Goal: Task Accomplishment & Management: Manage account settings

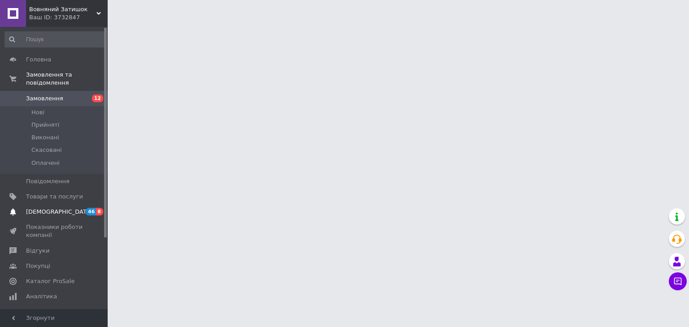
click at [61, 205] on link "Сповіщення 46 8" at bounding box center [55, 212] width 110 height 15
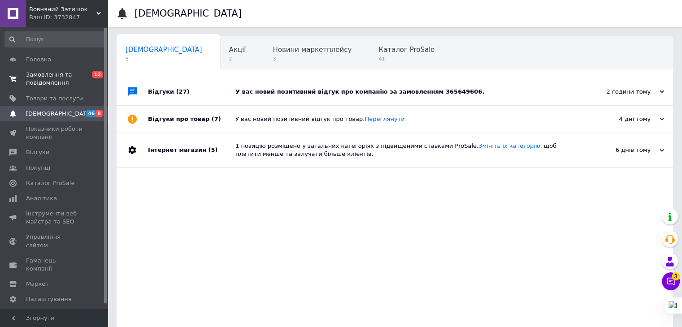
click at [50, 81] on span "Замовлення та повідомлення" at bounding box center [54, 79] width 57 height 16
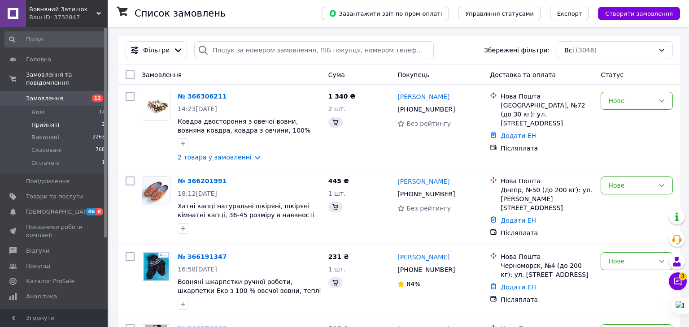
click at [48, 121] on span "Прийняті" at bounding box center [45, 125] width 28 height 8
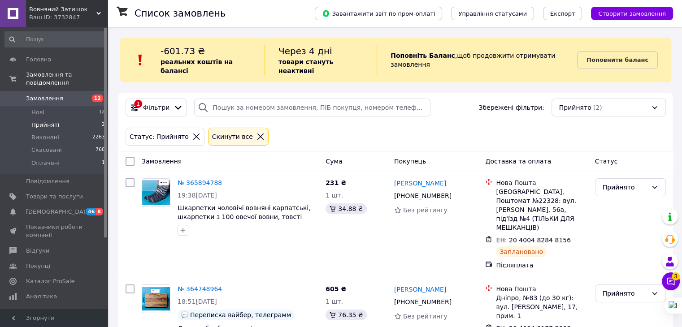
scroll to position [19, 0]
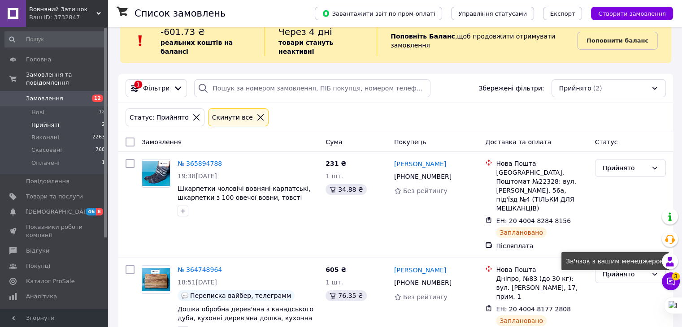
click at [666, 283] on button "Чат з покупцем 3" at bounding box center [671, 282] width 18 height 18
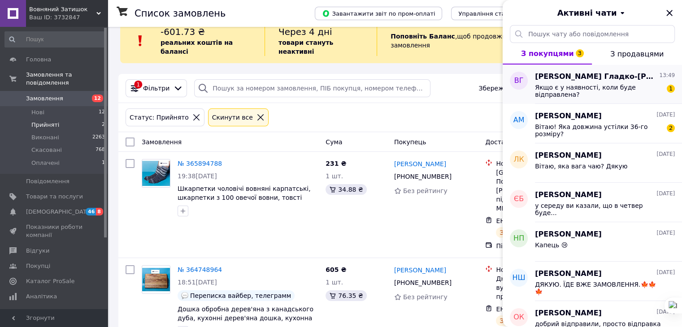
click at [633, 92] on div "Якщо є у наявності, коли буде відправлена?" at bounding box center [598, 91] width 127 height 14
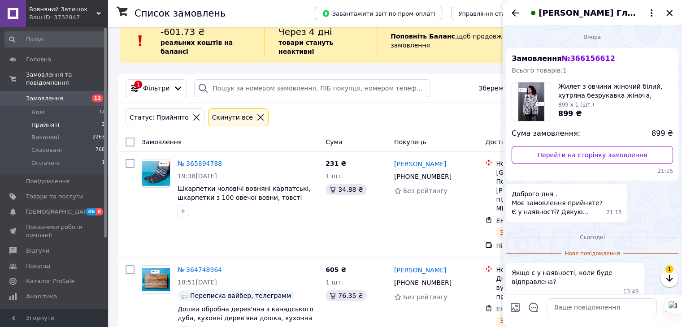
scroll to position [35, 0]
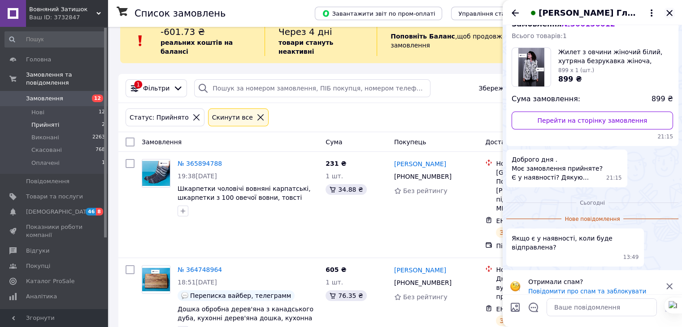
click at [664, 13] on icon "Закрити" at bounding box center [669, 13] width 11 height 11
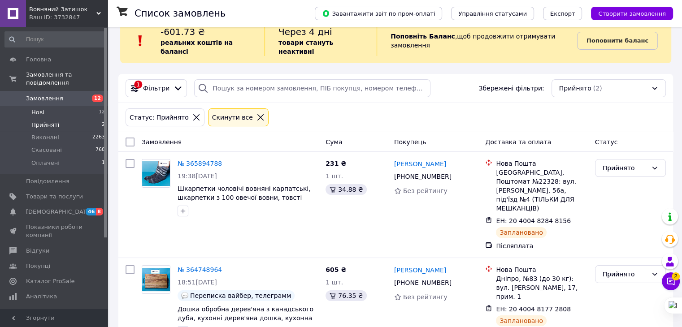
click at [48, 106] on li "Нові 12" at bounding box center [55, 112] width 110 height 13
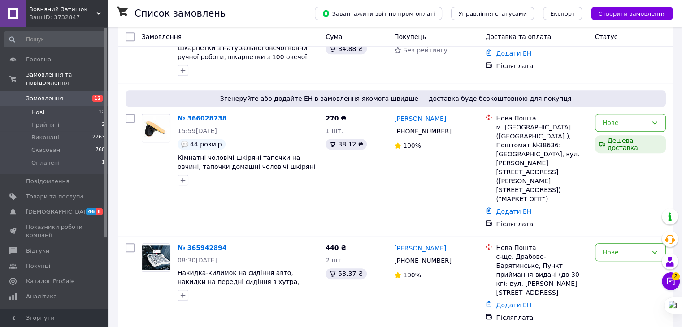
scroll to position [830, 0]
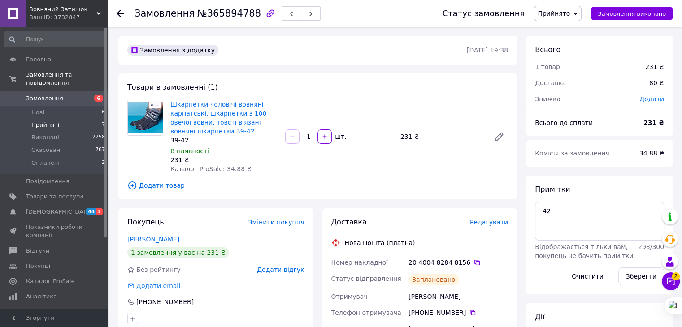
click at [44, 121] on span "Прийняті" at bounding box center [45, 125] width 28 height 8
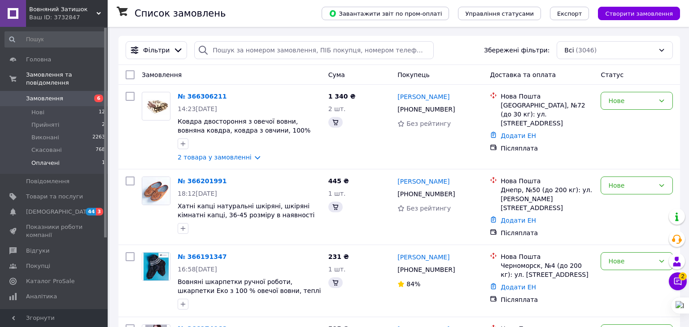
click at [64, 161] on li "Оплачені 1" at bounding box center [55, 165] width 110 height 17
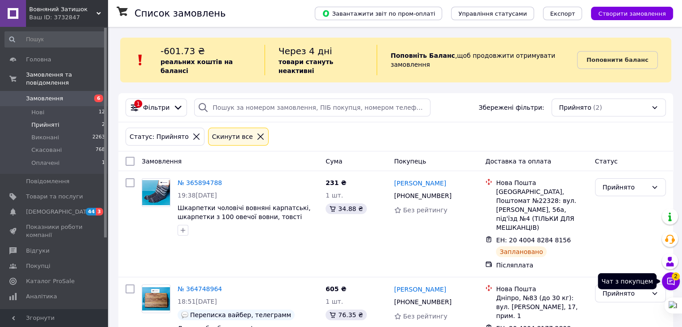
click at [668, 284] on icon at bounding box center [671, 282] width 8 height 8
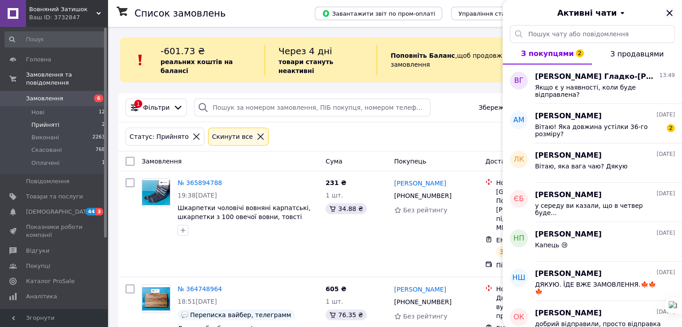
click at [669, 13] on icon "Закрити" at bounding box center [669, 13] width 6 height 6
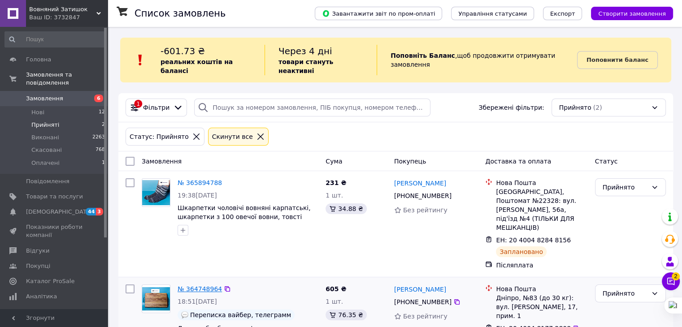
click at [193, 286] on link "№ 364748964" at bounding box center [200, 289] width 44 height 7
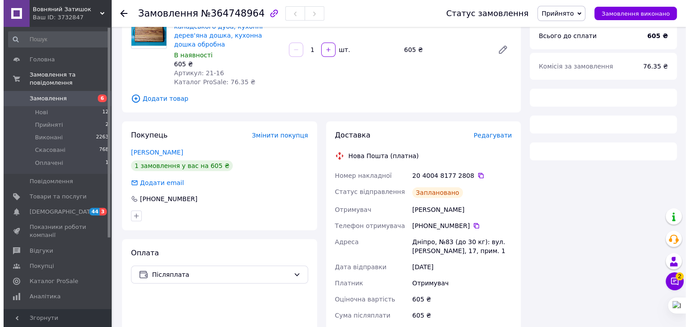
scroll to position [89, 0]
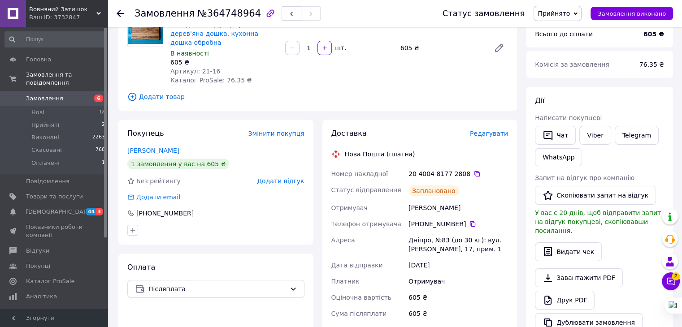
click at [490, 130] on span "Редагувати" at bounding box center [489, 133] width 38 height 7
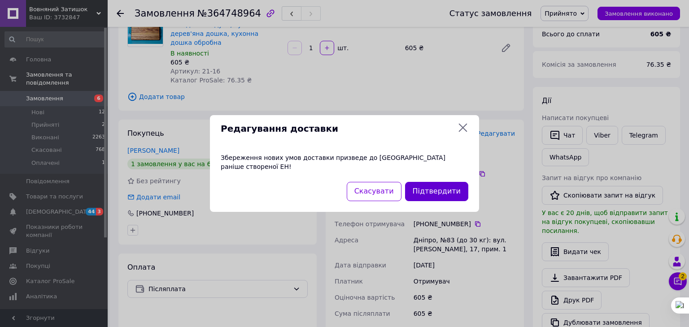
click at [450, 188] on button "Підтвердити" at bounding box center [436, 191] width 63 height 19
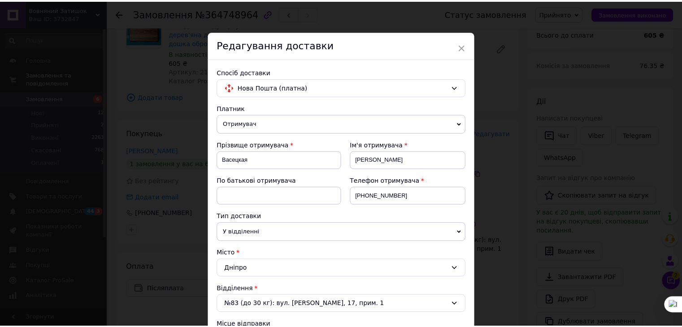
scroll to position [354, 0]
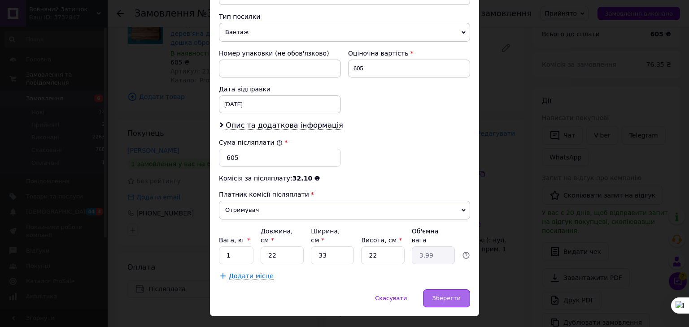
click at [444, 295] on span "Зберегти" at bounding box center [446, 298] width 28 height 7
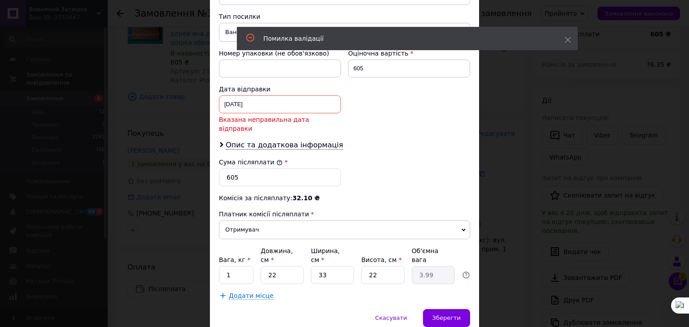
click at [294, 83] on div "Дата відправки 05.10.2025 < 2025 > < Октябрь > Пн Вт Ср Чт Пт Сб Вс 29 30 1 2 3…" at bounding box center [279, 109] width 129 height 56
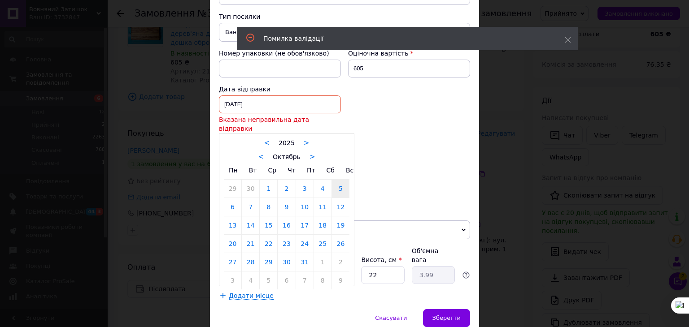
click at [296, 96] on div "05.10.2025 < 2025 > < Октябрь > Пн Вт Ср Чт Пт Сб Вс 29 30 1 2 3 4 5 6 7 8 9 10…" at bounding box center [280, 105] width 122 height 18
click at [301, 217] on link "17" at bounding box center [304, 226] width 17 height 18
type input "17.10.2025"
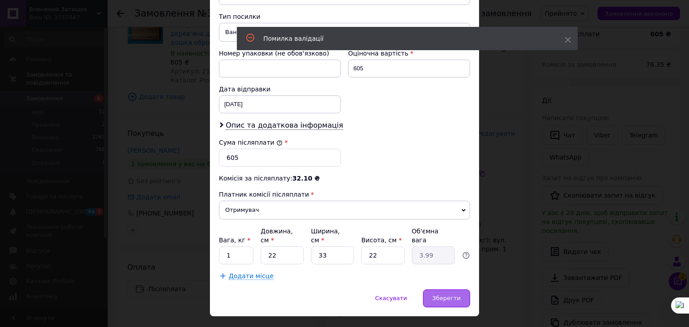
click at [447, 295] on span "Зберегти" at bounding box center [446, 298] width 28 height 7
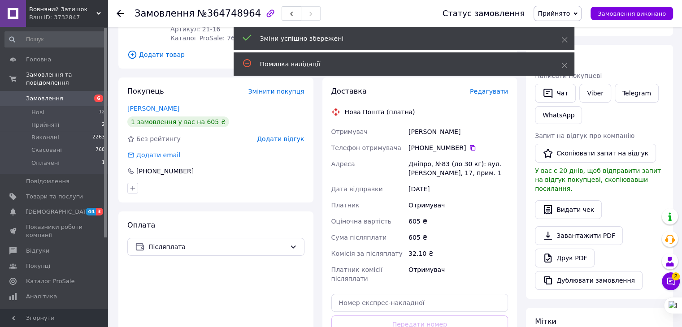
scroll to position [70, 0]
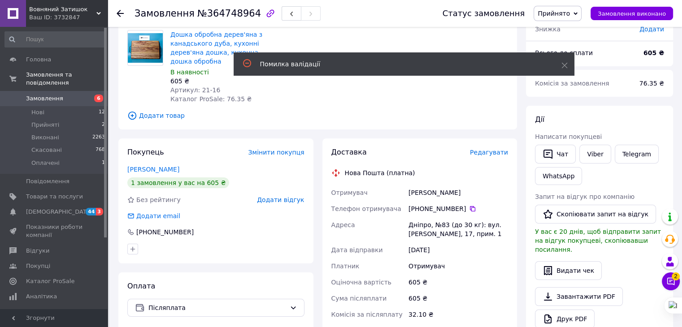
click at [554, 11] on span "Прийнято" at bounding box center [554, 13] width 32 height 7
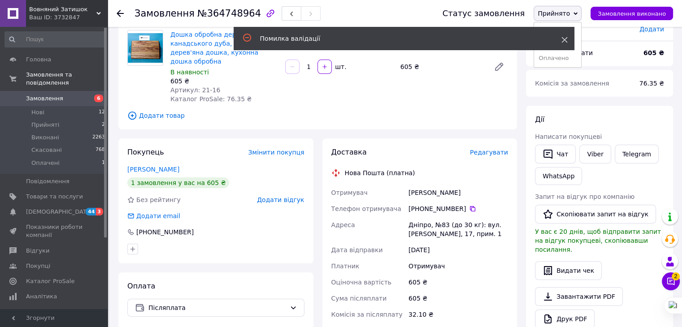
click at [564, 37] on icon at bounding box center [565, 40] width 6 height 6
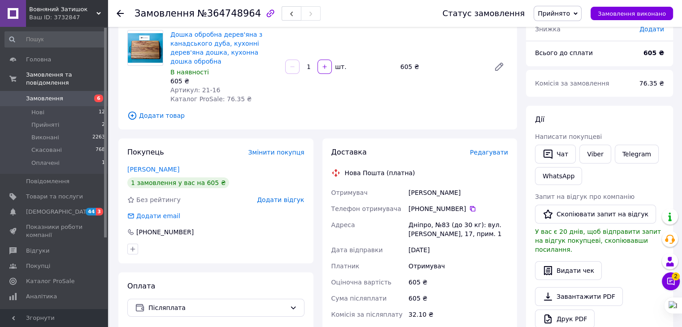
click at [562, 17] on span "Прийнято" at bounding box center [554, 13] width 32 height 7
click at [558, 31] on li "Виконано" at bounding box center [557, 31] width 47 height 13
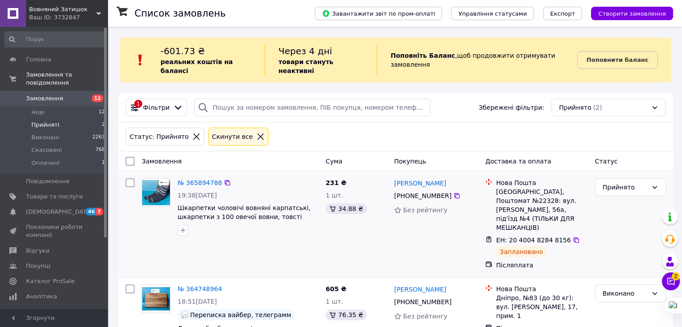
scroll to position [19, 0]
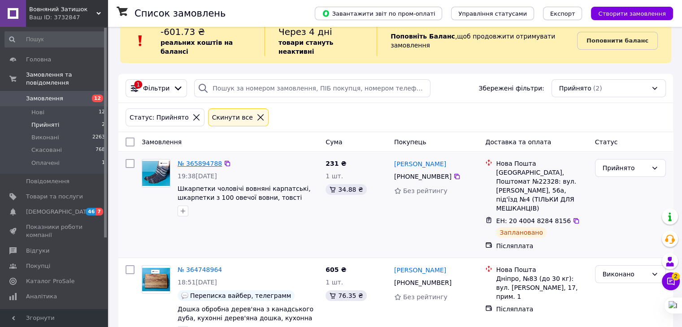
click at [198, 160] on link "№ 365894788" at bounding box center [200, 163] width 44 height 7
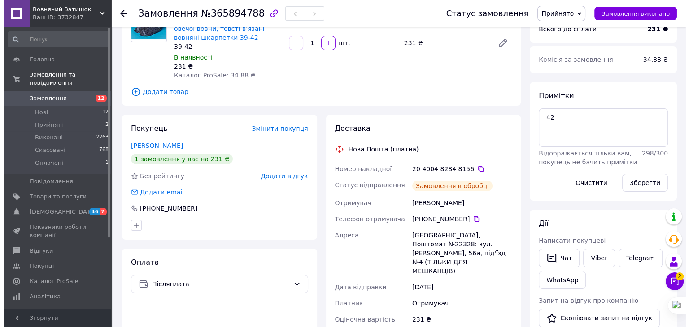
scroll to position [100, 0]
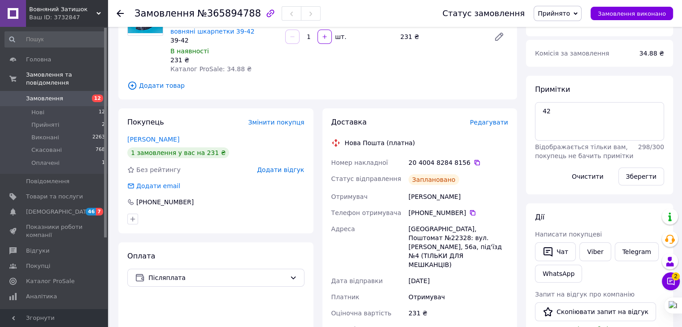
click at [489, 120] on span "Редагувати" at bounding box center [489, 122] width 38 height 7
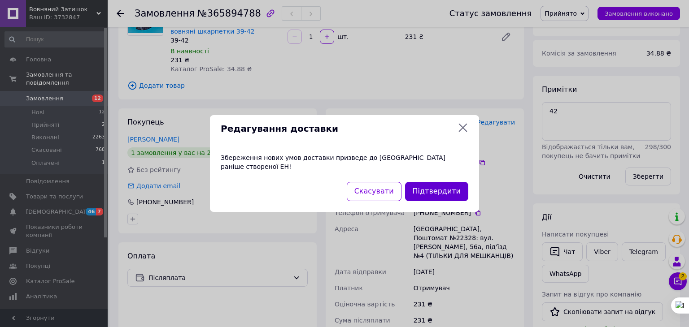
click at [424, 186] on button "Підтвердити" at bounding box center [436, 191] width 63 height 19
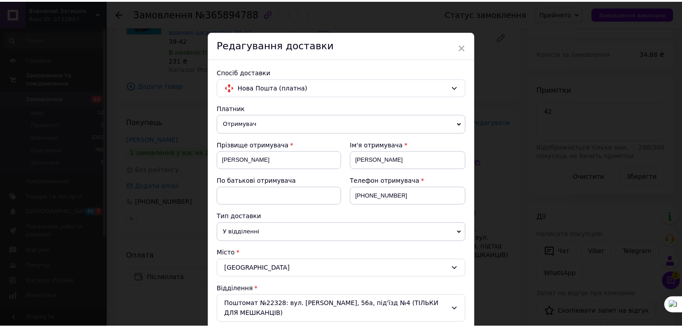
scroll to position [364, 0]
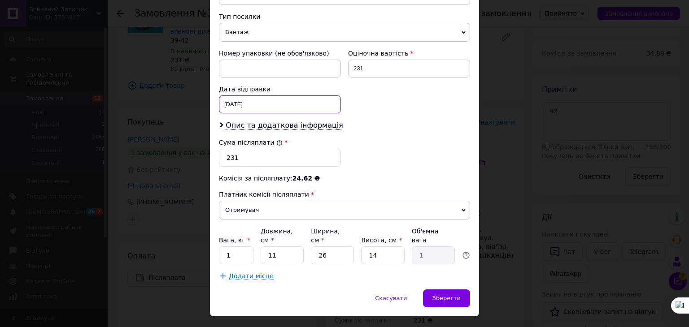
click at [253, 98] on div "11.10.2025 < 2025 > < Октябрь > Пн Вт Ср Чт Пт Сб Вс 29 30 1 2 3 4 5 6 7 8 9 10…" at bounding box center [280, 105] width 122 height 18
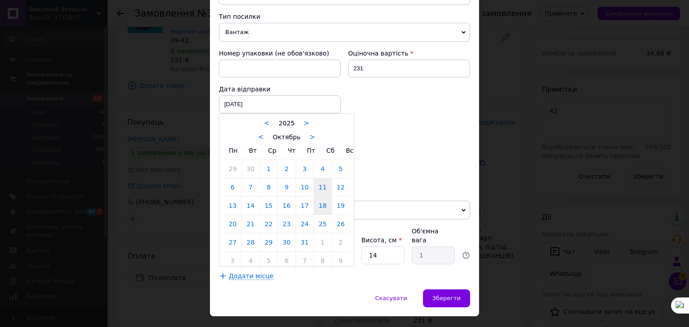
click at [315, 197] on link "18" at bounding box center [322, 206] width 17 height 18
type input "18.10.2025"
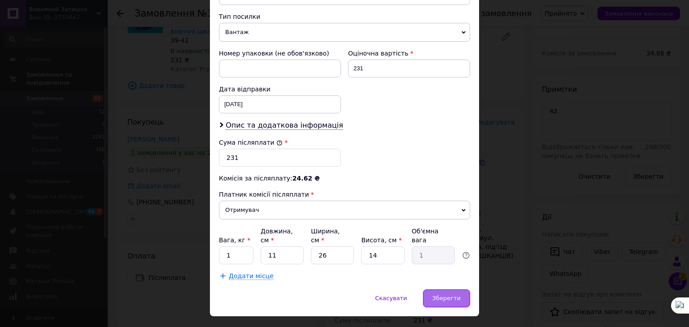
click at [447, 295] on span "Зберегти" at bounding box center [446, 298] width 28 height 7
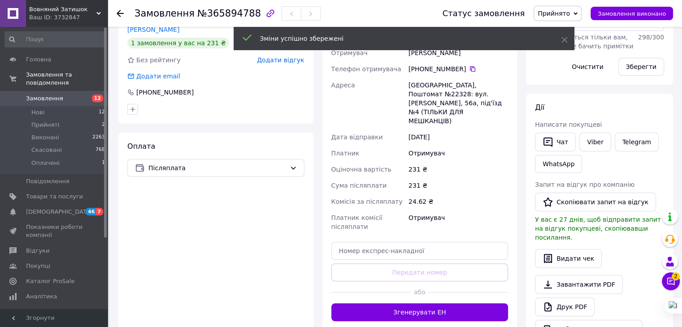
scroll to position [219, 0]
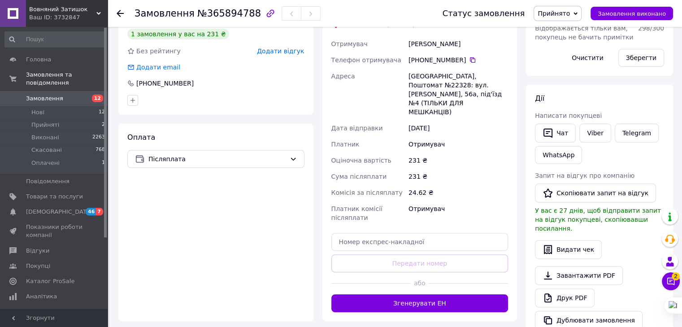
click at [562, 13] on span "Прийнято" at bounding box center [554, 13] width 32 height 7
click at [559, 31] on li "Виконано" at bounding box center [557, 31] width 47 height 13
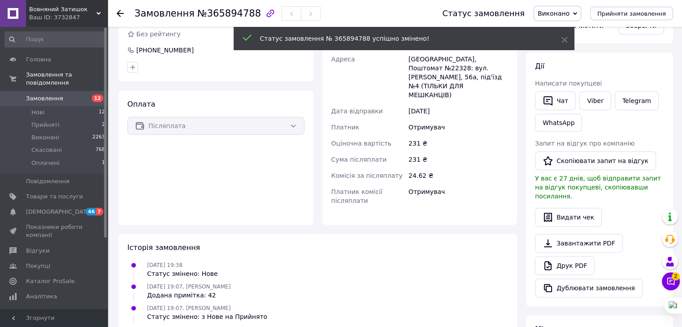
scroll to position [202, 0]
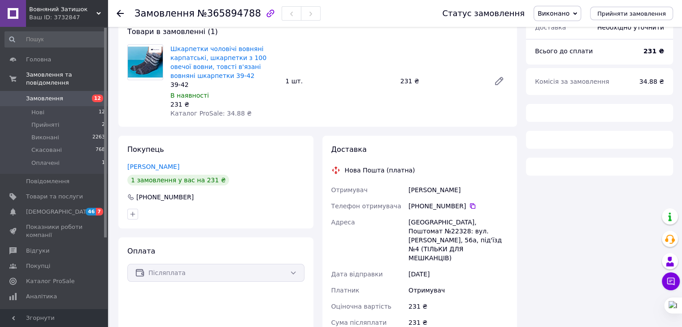
scroll to position [83, 0]
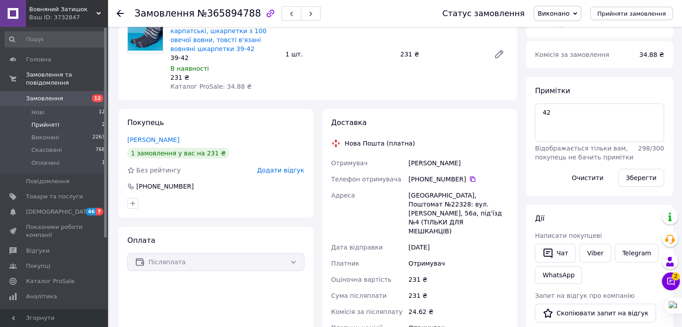
click at [52, 121] on span "Прийняті" at bounding box center [45, 125] width 28 height 8
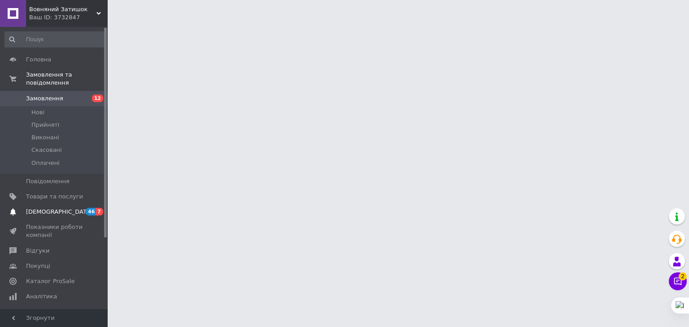
click at [61, 119] on li "Прийняті" at bounding box center [55, 125] width 110 height 13
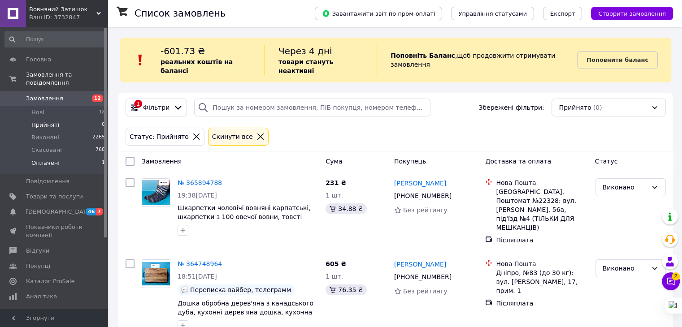
click at [51, 159] on span "Оплачені" at bounding box center [45, 163] width 28 height 8
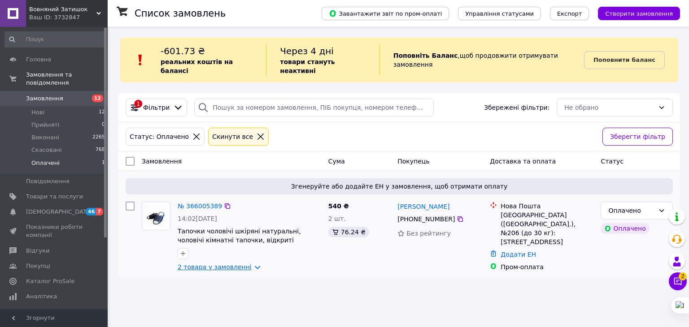
click at [215, 264] on link "2 товара у замовленні" at bounding box center [215, 267] width 74 height 7
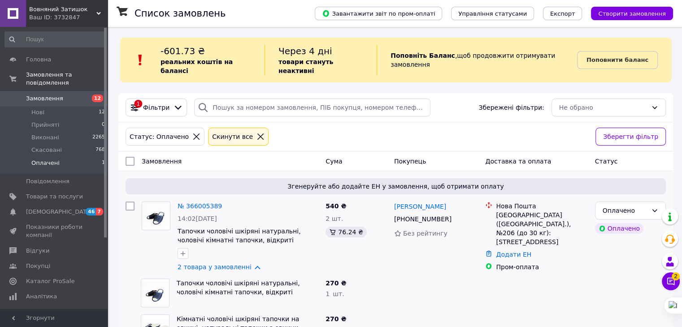
scroll to position [24, 0]
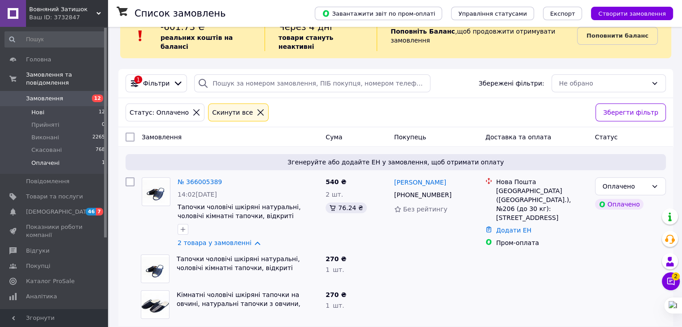
click at [46, 106] on li "Нові 12" at bounding box center [55, 112] width 110 height 13
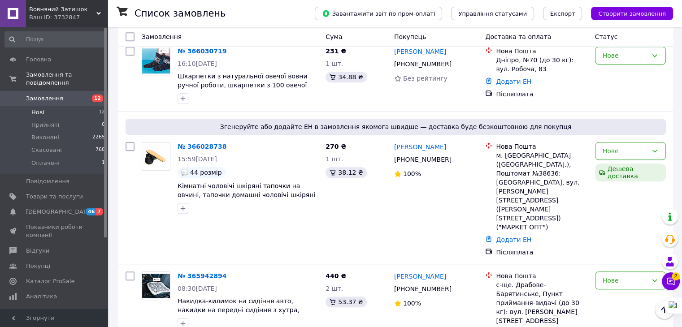
scroll to position [830, 0]
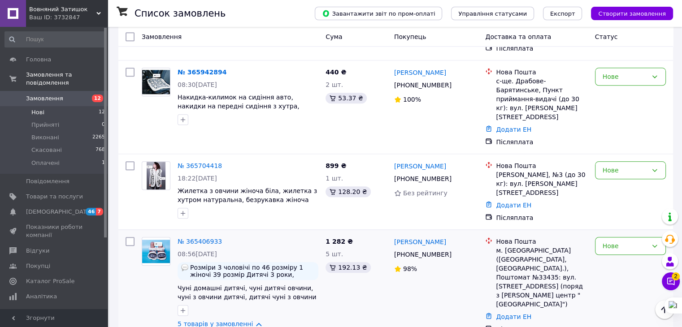
scroll to position [903, 0]
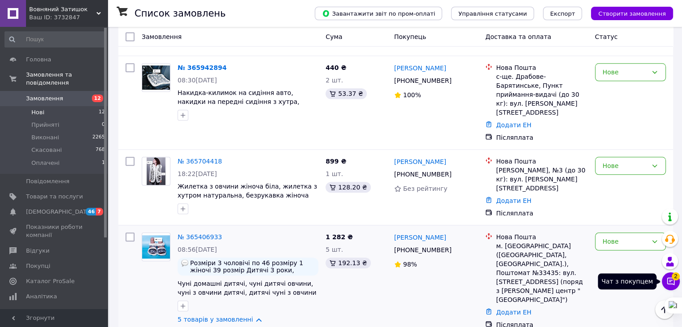
click at [667, 282] on icon at bounding box center [671, 282] width 8 height 8
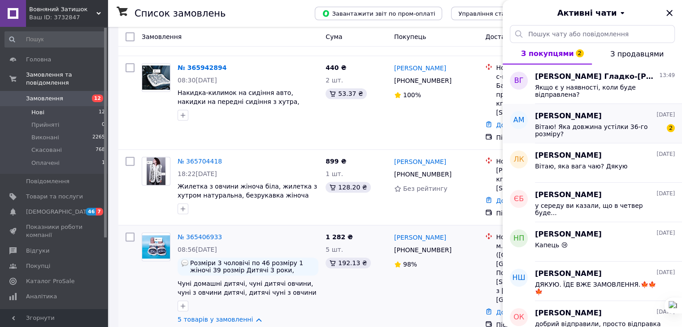
click at [626, 114] on div "Анна Москальова 11.10.2025" at bounding box center [605, 116] width 140 height 10
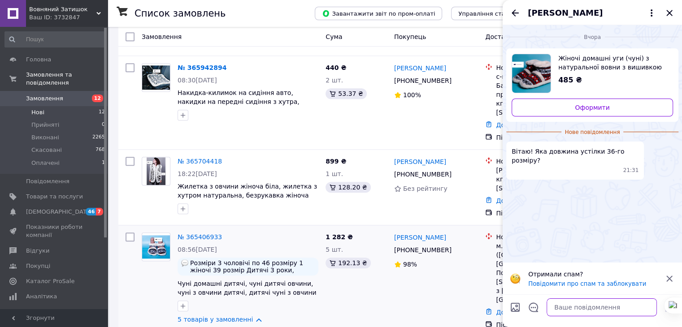
click at [571, 303] on textarea at bounding box center [602, 308] width 110 height 18
type textarea "24см"
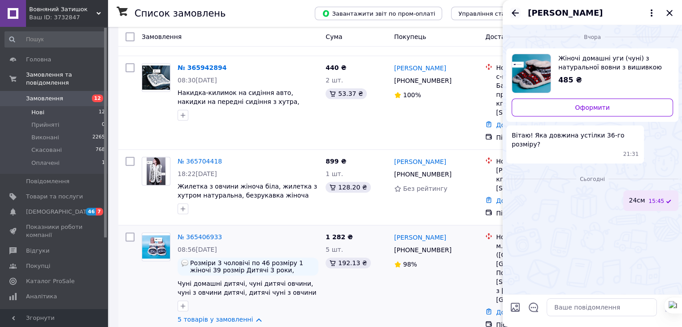
click at [510, 14] on icon "Назад" at bounding box center [515, 13] width 11 height 11
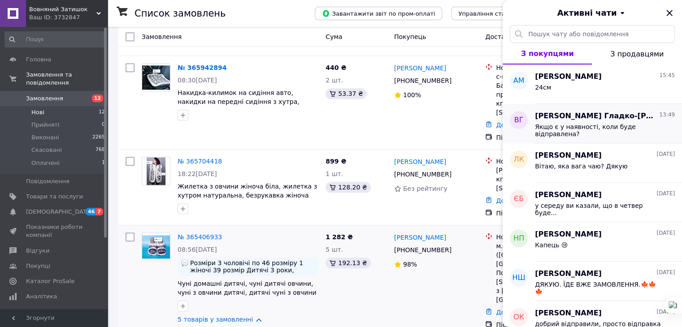
click at [584, 123] on span "Якщо є у наявності, коли буде відправлена?" at bounding box center [598, 130] width 127 height 14
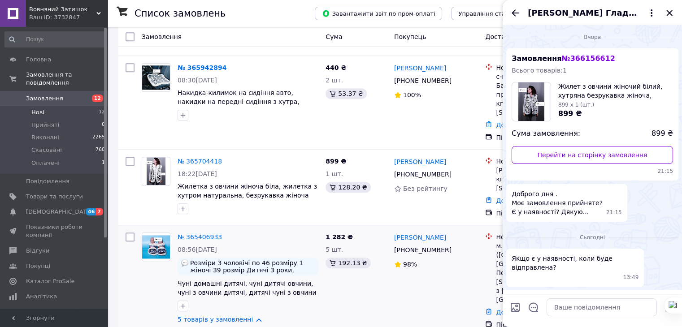
scroll to position [20, 0]
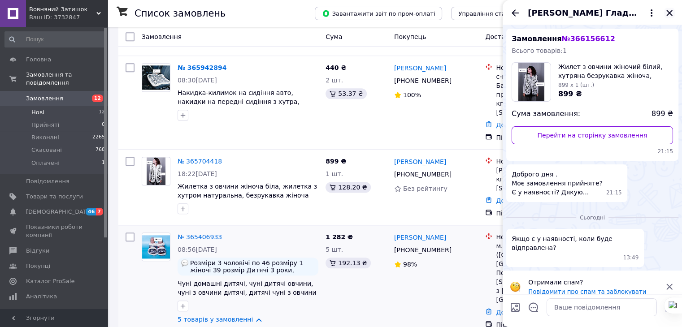
click at [670, 11] on icon "Закрити" at bounding box center [669, 13] width 11 height 11
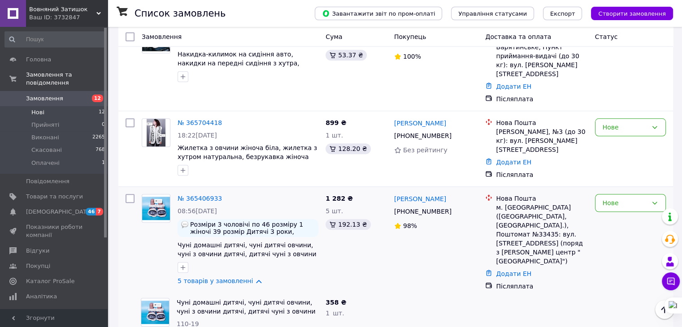
scroll to position [1011, 0]
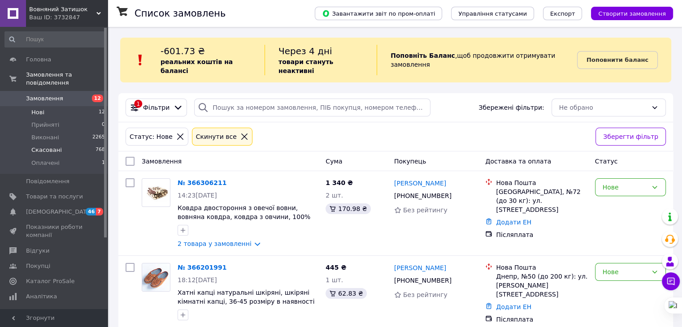
scroll to position [830, 0]
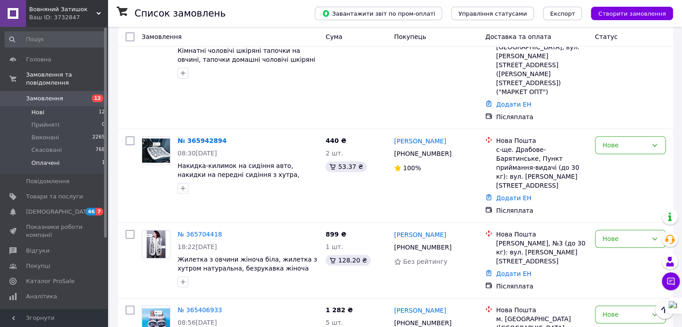
click at [57, 158] on li "Оплачені 1" at bounding box center [55, 165] width 110 height 17
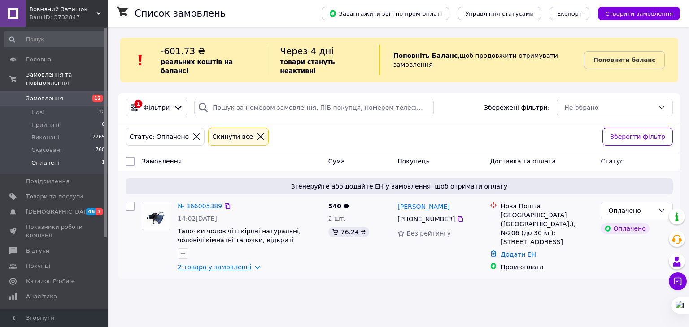
click at [234, 264] on link "2 товара у замовленні" at bounding box center [215, 267] width 74 height 7
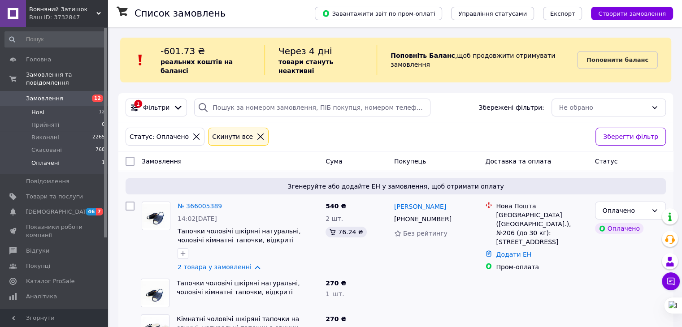
click at [37, 109] on span "Нові" at bounding box center [37, 113] width 13 height 8
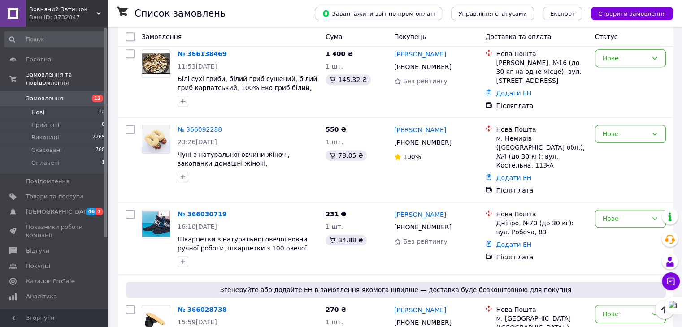
scroll to position [312, 0]
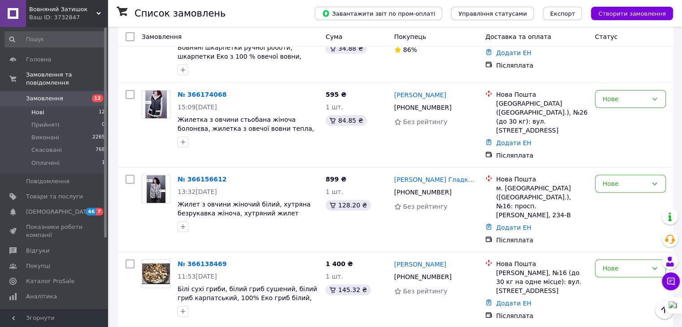
scroll to position [312, 0]
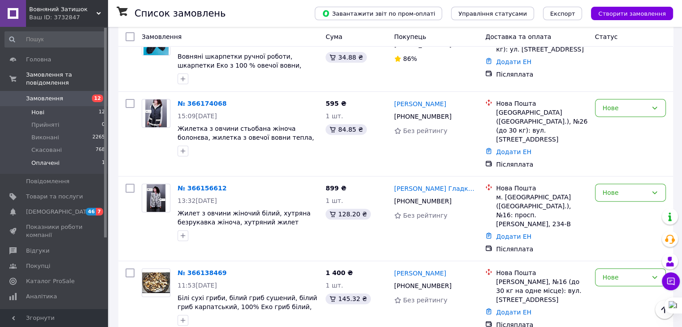
click at [63, 157] on li "Оплачені 1" at bounding box center [55, 165] width 110 height 17
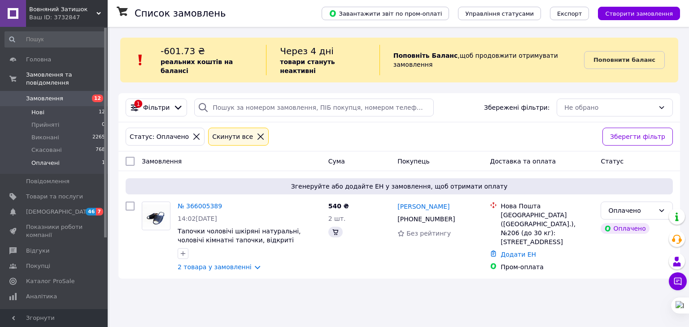
click at [52, 106] on li "Нові 12" at bounding box center [55, 112] width 110 height 13
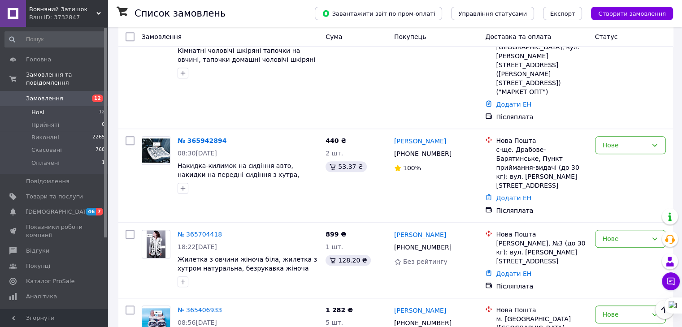
scroll to position [653, 0]
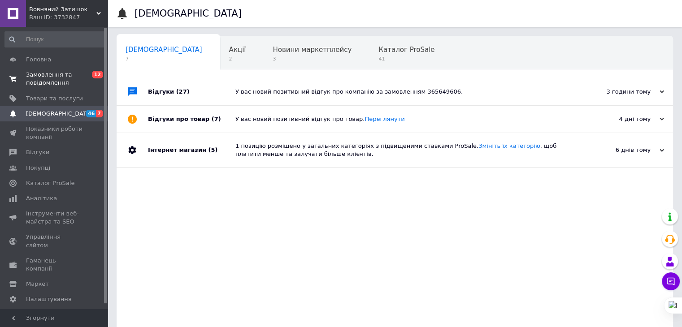
click at [49, 71] on span "Замовлення та повідомлення" at bounding box center [54, 79] width 57 height 16
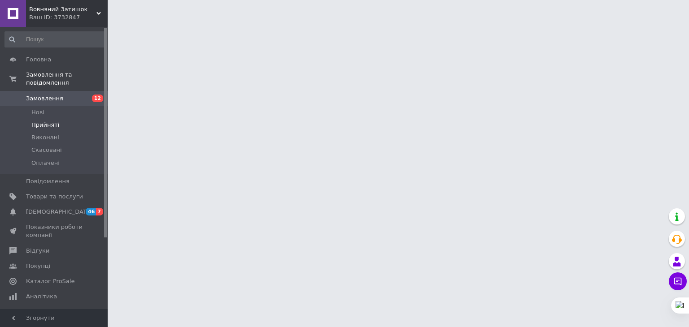
click at [43, 121] on span "Прийняті" at bounding box center [45, 125] width 28 height 8
click at [35, 109] on span "Нові" at bounding box center [37, 113] width 13 height 8
click at [49, 106] on li "Нові" at bounding box center [55, 112] width 110 height 13
drag, startPoint x: 50, startPoint y: 107, endPoint x: 34, endPoint y: 106, distance: 16.2
click at [34, 109] on span "Нові" at bounding box center [37, 113] width 13 height 8
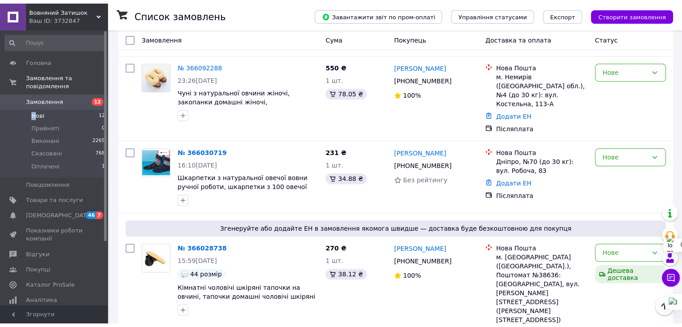
scroll to position [581, 0]
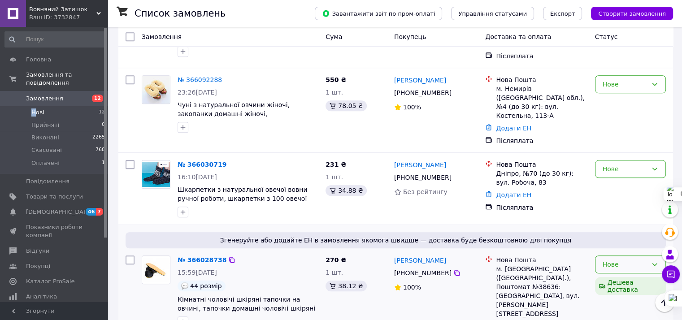
click at [634, 260] on div "Нове" at bounding box center [625, 265] width 45 height 10
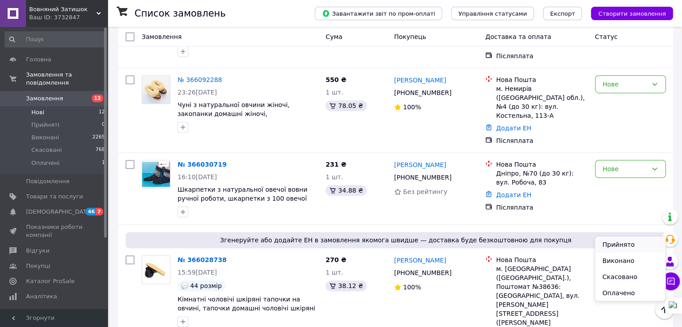
click at [616, 245] on li "Прийнято" at bounding box center [630, 245] width 70 height 16
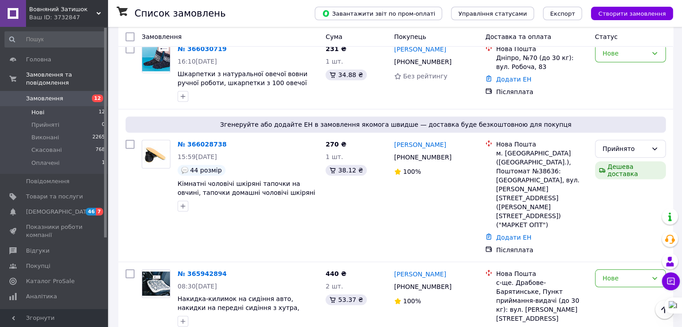
scroll to position [700, 0]
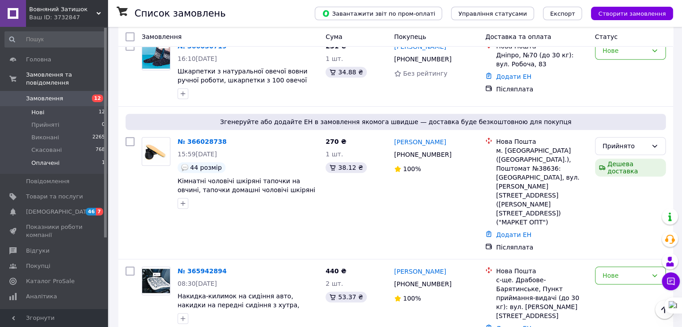
click at [56, 159] on span "Оплачені" at bounding box center [45, 163] width 28 height 8
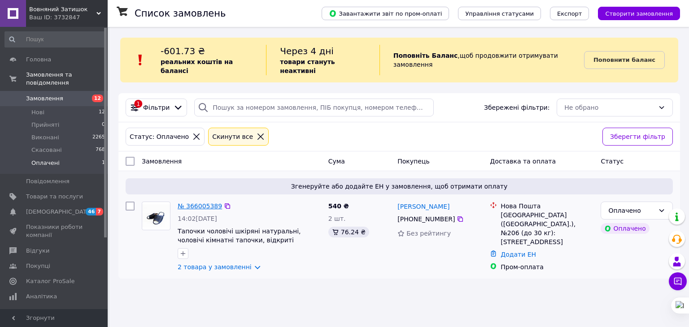
click at [195, 203] on link "№ 366005389" at bounding box center [200, 206] width 44 height 7
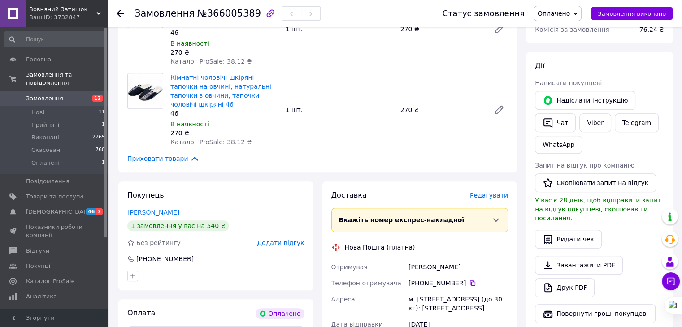
scroll to position [369, 0]
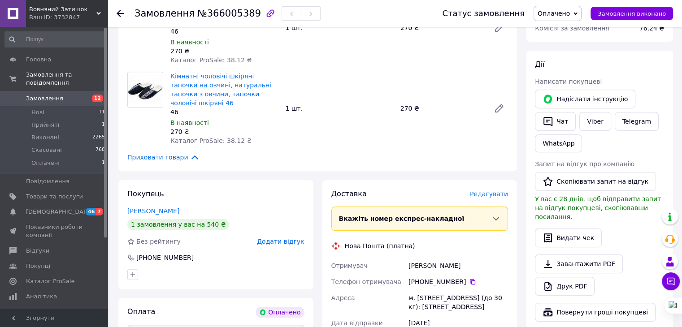
click at [570, 17] on span "Оплачено" at bounding box center [554, 13] width 32 height 7
click at [565, 34] on li "Прийнято" at bounding box center [557, 31] width 47 height 13
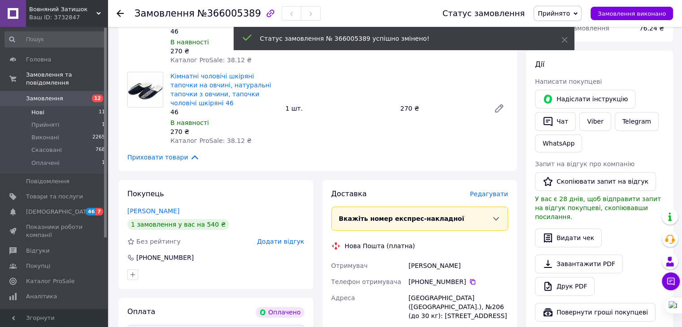
click at [50, 106] on li "Нові 11" at bounding box center [55, 112] width 110 height 13
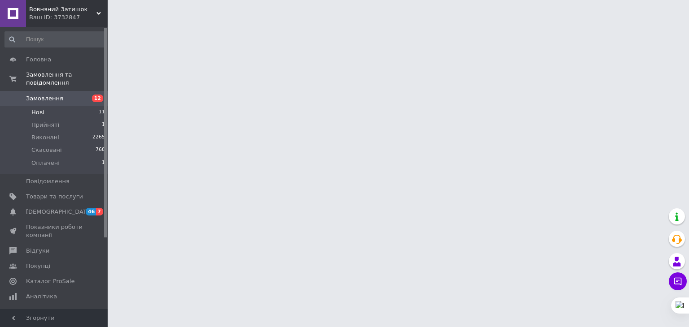
click at [50, 106] on li "Нові 11" at bounding box center [55, 112] width 110 height 13
click at [44, 106] on li "Нові 11" at bounding box center [55, 112] width 110 height 13
click at [52, 208] on span "[DEMOGRAPHIC_DATA]" at bounding box center [59, 212] width 66 height 8
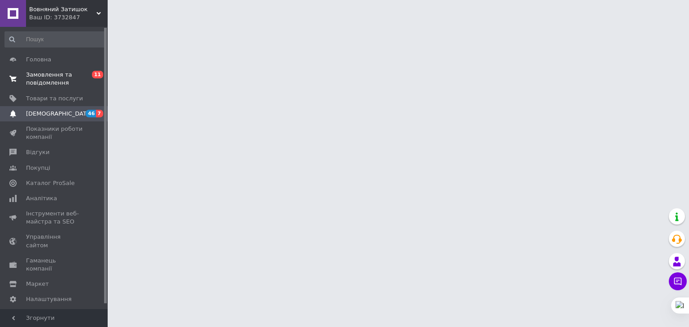
click at [40, 83] on span "Замовлення та повідомлення" at bounding box center [54, 79] width 57 height 16
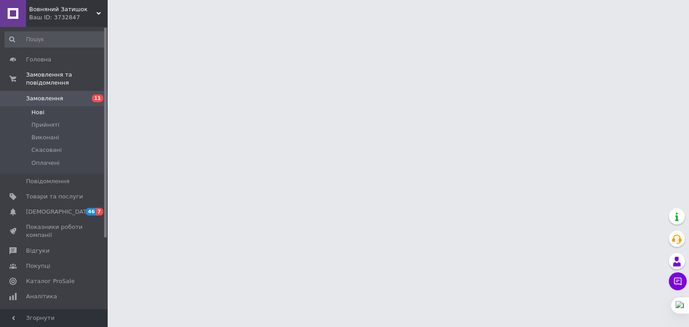
click at [41, 109] on span "Нові" at bounding box center [37, 113] width 13 height 8
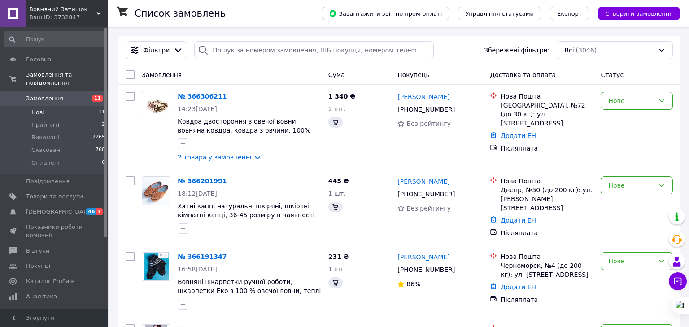
click at [35, 109] on span "Нові" at bounding box center [37, 113] width 13 height 8
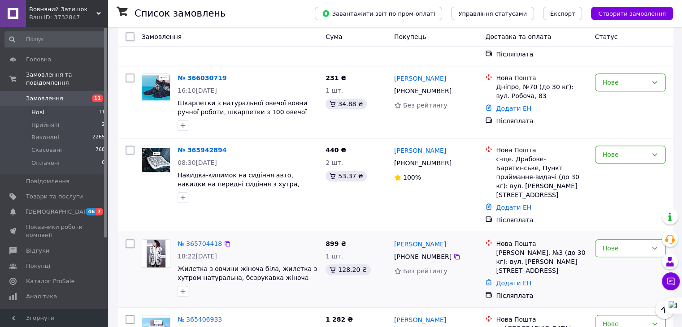
scroll to position [663, 0]
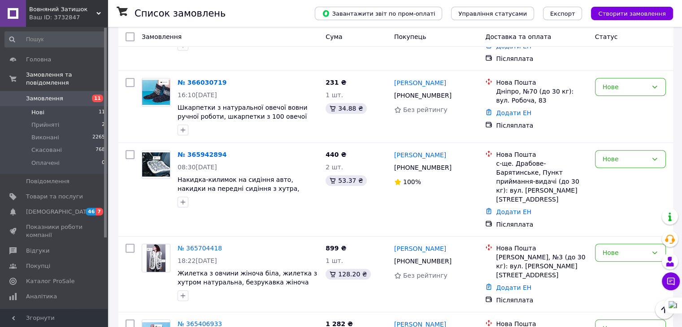
drag, startPoint x: 654, startPoint y: 245, endPoint x: 688, endPoint y: 224, distance: 40.1
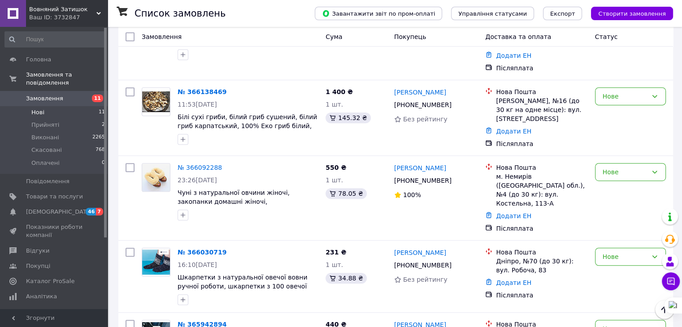
scroll to position [471, 0]
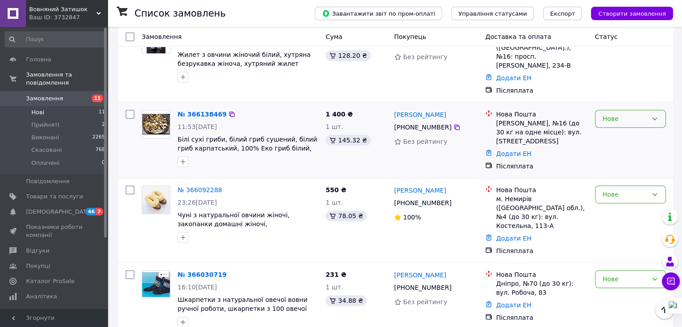
click at [633, 114] on div "Нове" at bounding box center [625, 119] width 45 height 10
click at [630, 106] on li "Прийнято" at bounding box center [630, 108] width 70 height 16
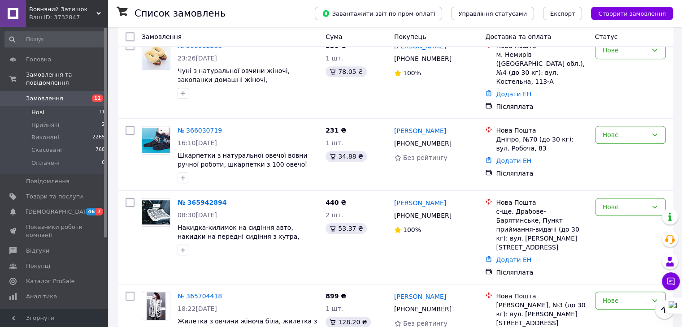
scroll to position [713, 0]
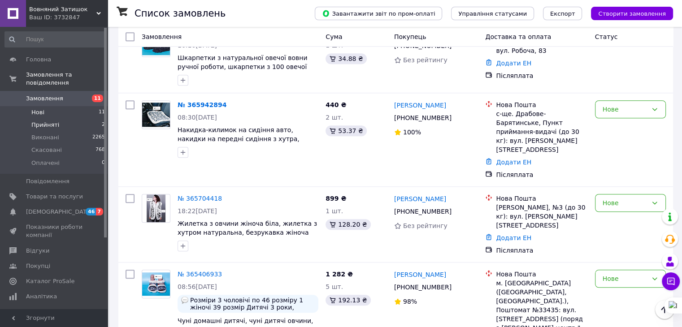
click at [73, 120] on li "Прийняті 2" at bounding box center [55, 125] width 110 height 13
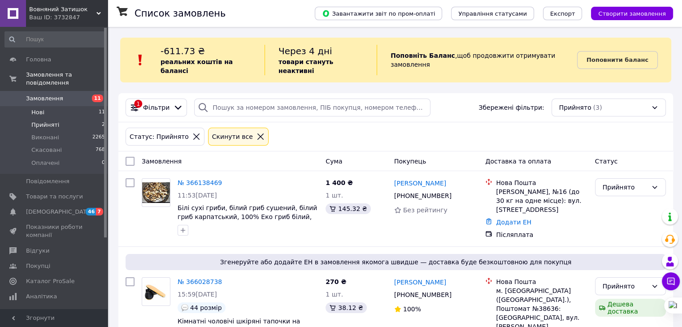
click at [39, 109] on span "Нові" at bounding box center [37, 113] width 13 height 8
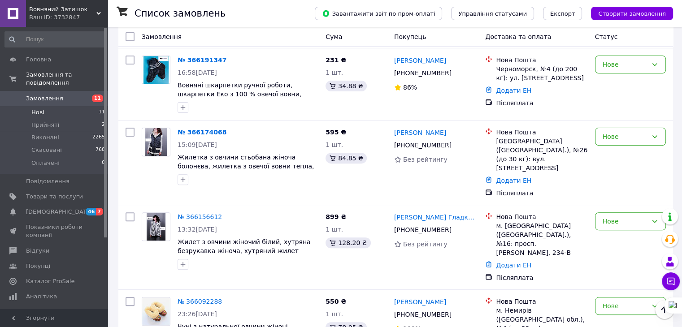
scroll to position [288, 0]
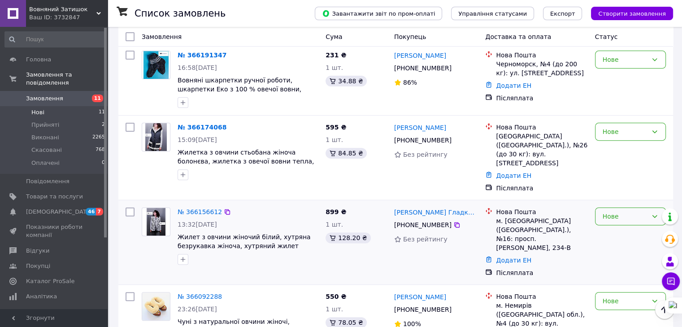
click at [632, 212] on div "Нове" at bounding box center [625, 217] width 45 height 10
click at [626, 214] on li "Прийнято" at bounding box center [630, 215] width 70 height 16
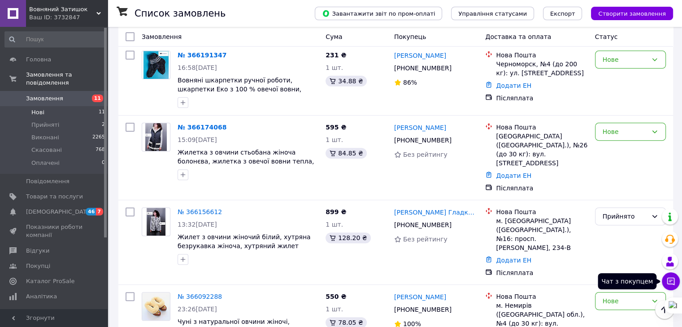
click at [670, 284] on icon at bounding box center [671, 282] width 8 height 8
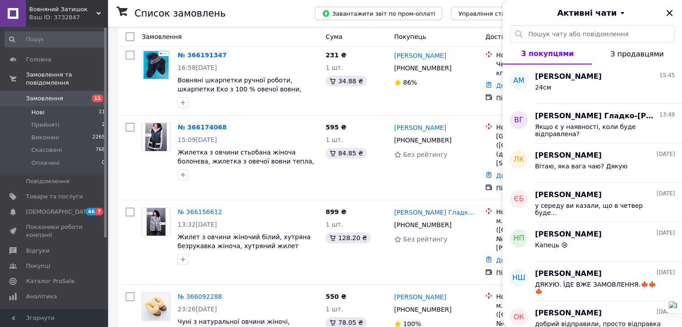
click at [667, 11] on icon "Закрити" at bounding box center [669, 13] width 6 height 6
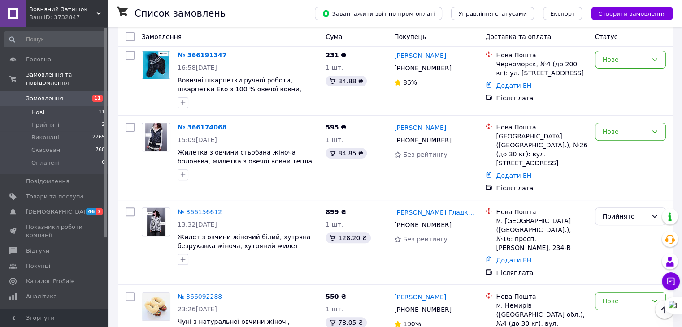
drag, startPoint x: 193, startPoint y: 114, endPoint x: 200, endPoint y: 117, distance: 8.2
click at [200, 124] on link "№ 366174068" at bounding box center [202, 127] width 49 height 7
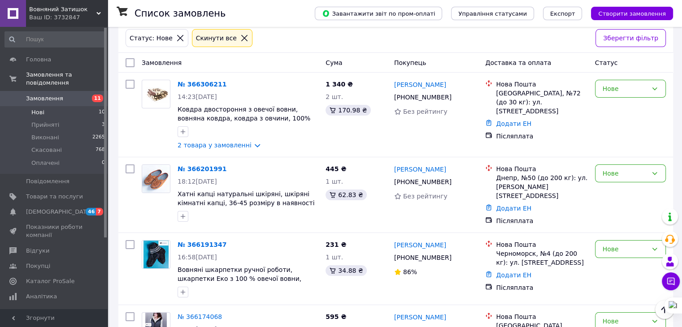
scroll to position [217, 0]
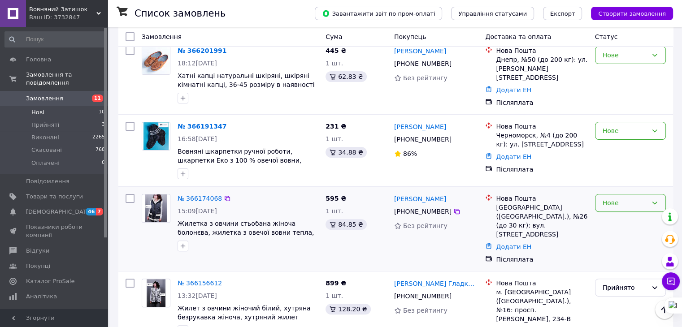
click at [616, 198] on div "Нове" at bounding box center [625, 203] width 45 height 10
click at [608, 209] on li "Прийнято" at bounding box center [630, 211] width 70 height 16
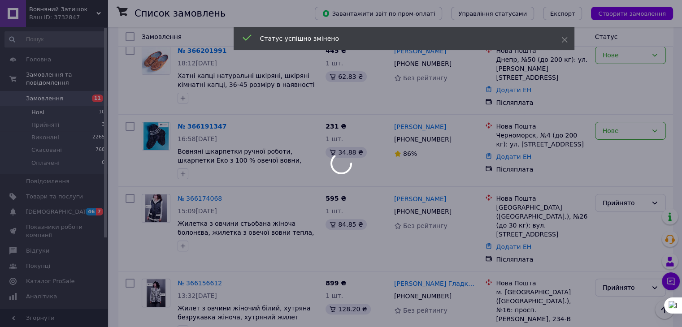
click at [179, 235] on div at bounding box center [341, 163] width 682 height 327
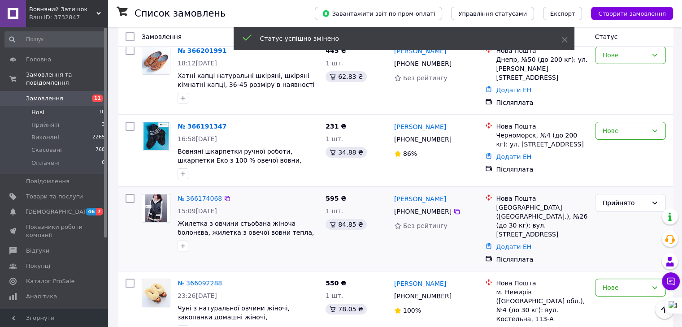
click at [185, 241] on div at bounding box center [183, 246] width 14 height 14
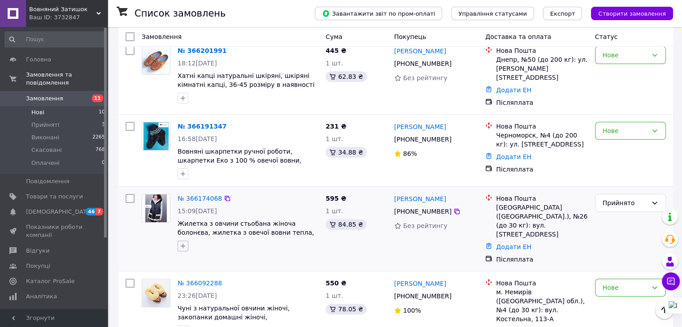
click at [184, 243] on icon "button" at bounding box center [182, 246] width 7 height 7
type input "пере"
click at [186, 324] on input "ПЕРЕДОПЛАТА" at bounding box center [186, 327] width 6 height 6
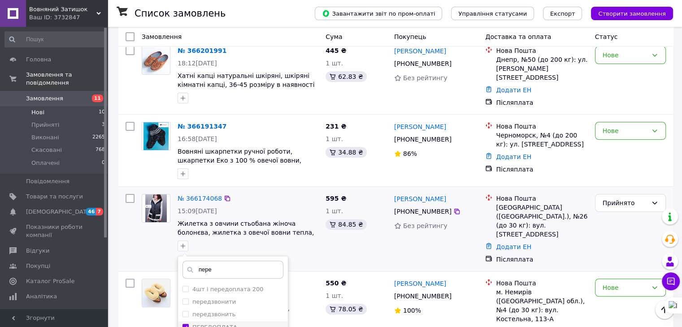
checkbox input "true"
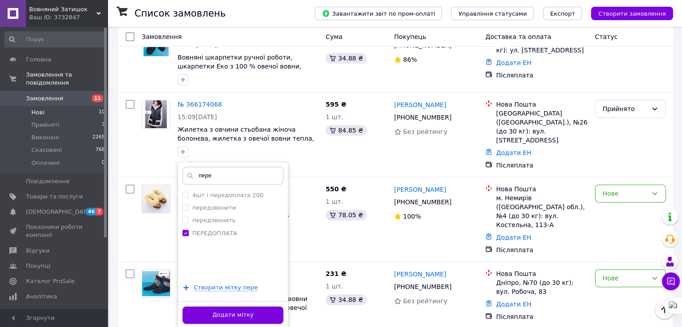
scroll to position [315, 0]
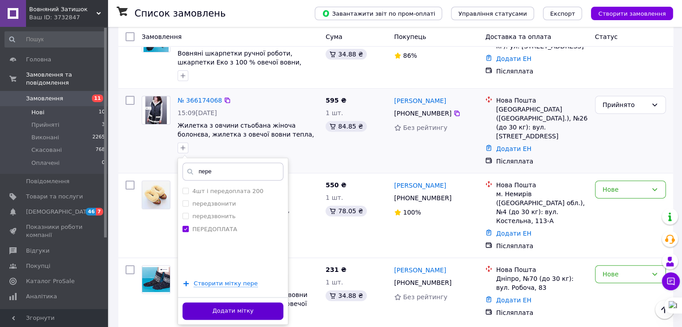
click at [241, 303] on button "Додати мітку" at bounding box center [233, 311] width 101 height 17
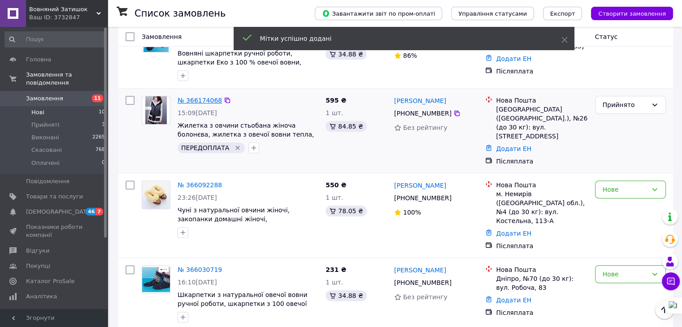
click at [188, 97] on link "№ 366174068" at bounding box center [200, 100] width 44 height 7
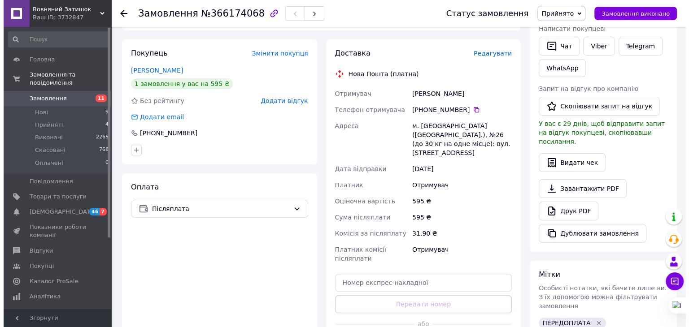
scroll to position [169, 0]
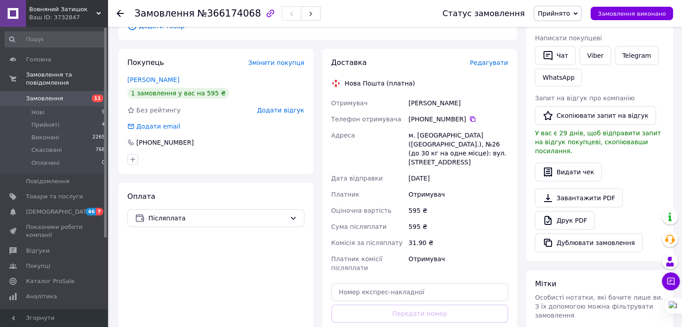
click at [492, 59] on span "Редагувати" at bounding box center [489, 62] width 38 height 7
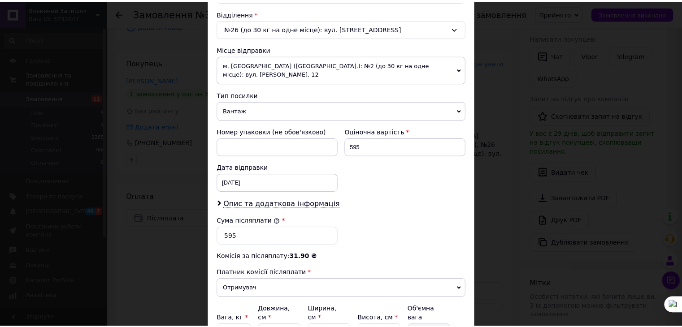
scroll to position [354, 0]
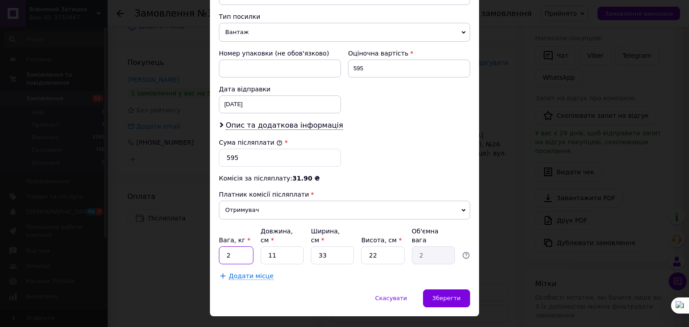
click at [234, 247] on input "2" at bounding box center [236, 256] width 35 height 18
type input "1"
click at [409, 142] on div "Сума післяплати * 595" at bounding box center [344, 153] width 258 height 36
click at [454, 295] on span "Зберегти" at bounding box center [446, 298] width 28 height 7
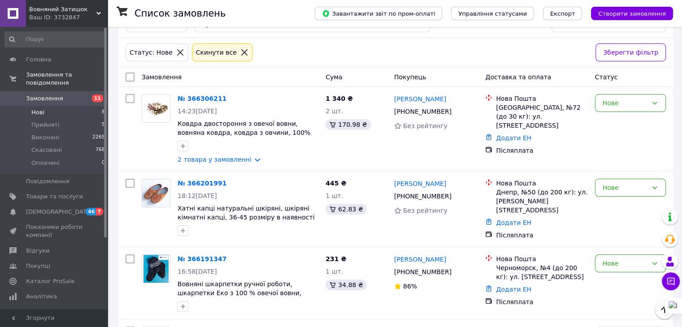
scroll to position [79, 0]
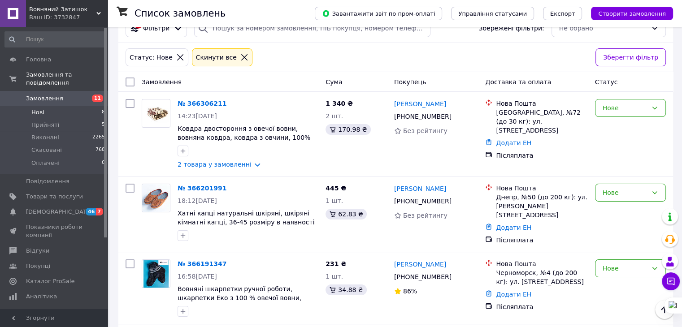
click at [37, 109] on span "Нові" at bounding box center [37, 113] width 13 height 8
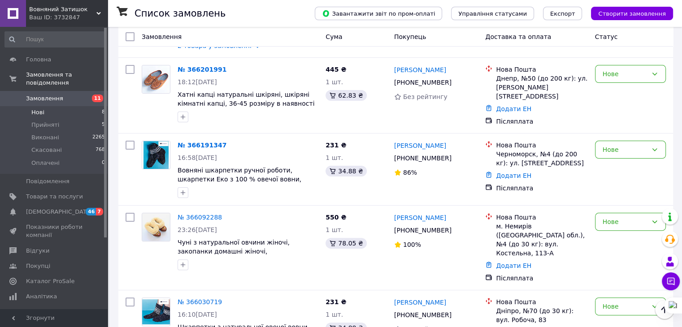
scroll to position [204, 0]
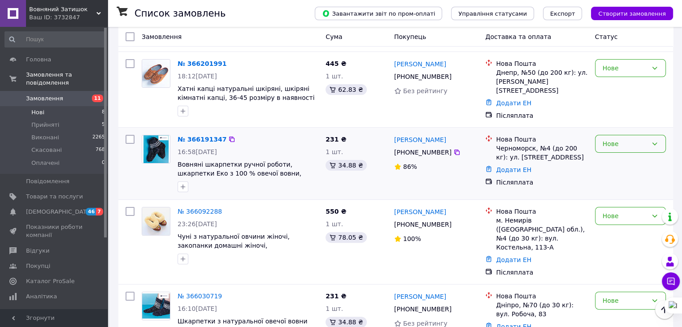
click at [627, 139] on div "Нове" at bounding box center [625, 144] width 45 height 10
click at [607, 183] on li "Скасовано" at bounding box center [630, 184] width 70 height 16
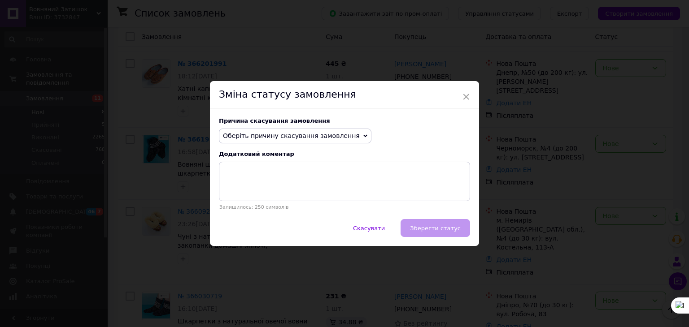
click at [339, 140] on span "Оберіть причину скасування замовлення" at bounding box center [295, 136] width 152 height 15
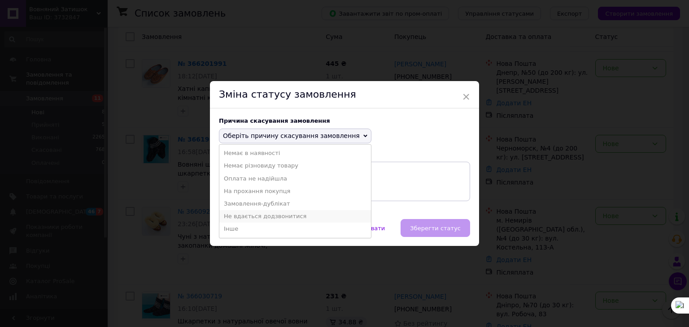
click at [274, 217] on li "Не вдається додзвонитися" at bounding box center [295, 216] width 152 height 13
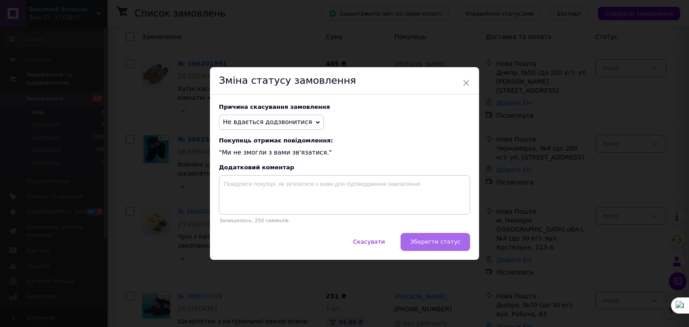
click at [425, 238] on button "Зберегти статус" at bounding box center [436, 242] width 70 height 18
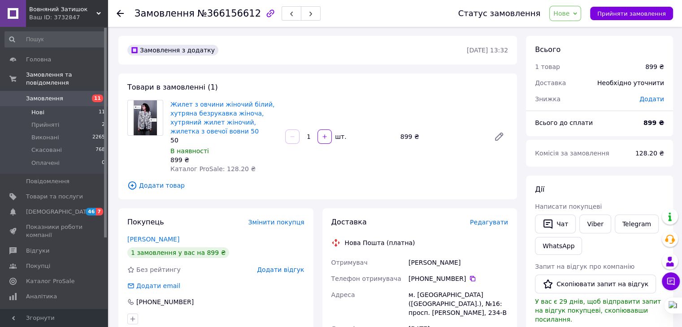
click at [54, 106] on li "Нові 11" at bounding box center [55, 112] width 110 height 13
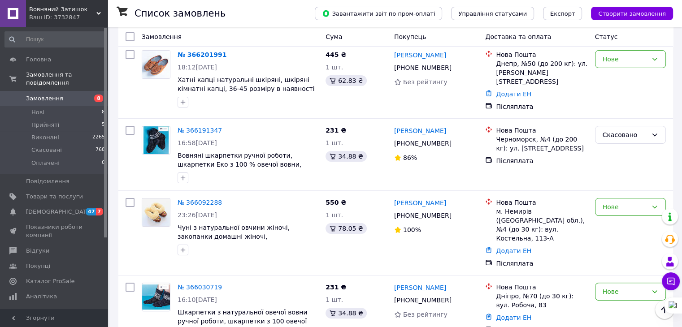
scroll to position [204, 0]
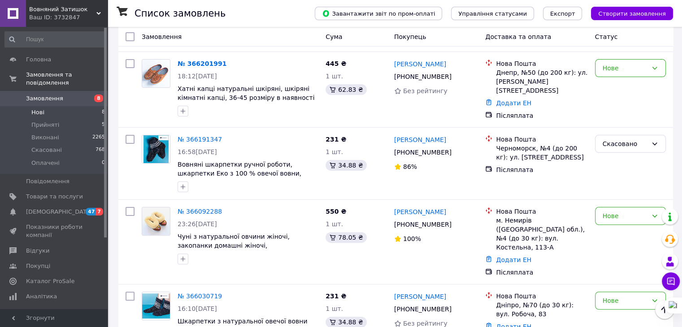
click at [44, 106] on li "Нові 8" at bounding box center [55, 112] width 110 height 13
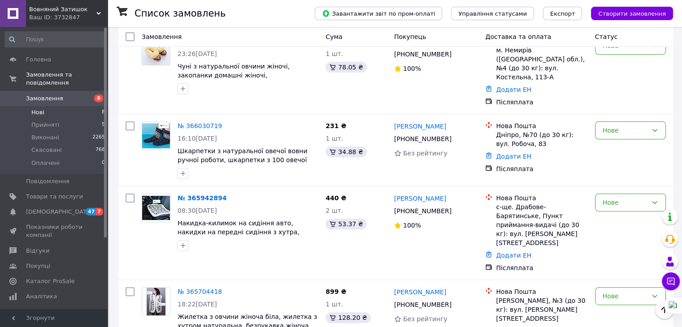
scroll to position [307, 0]
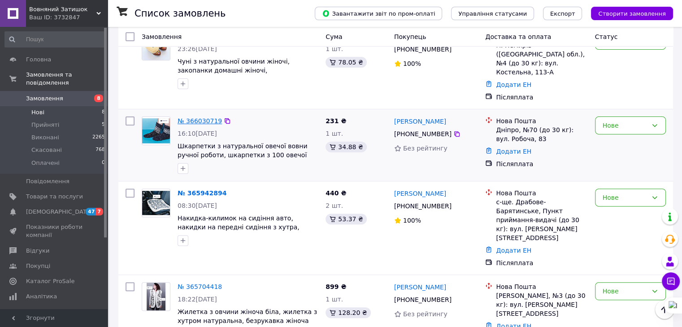
click at [200, 118] on link "№ 366030719" at bounding box center [200, 121] width 44 height 7
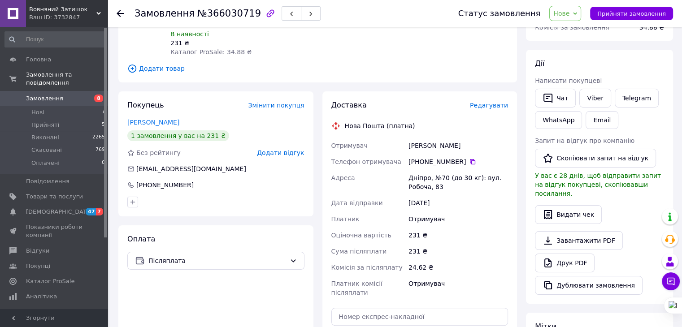
scroll to position [149, 0]
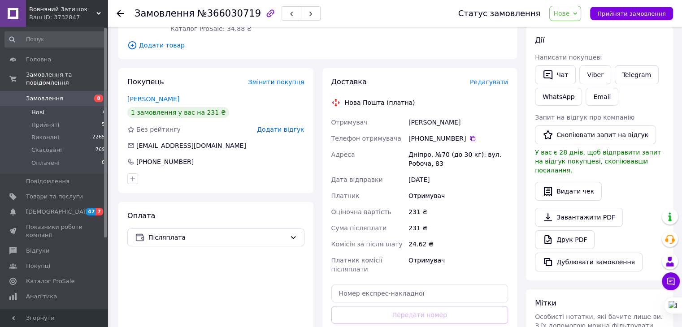
click at [43, 109] on span "Нові" at bounding box center [37, 113] width 13 height 8
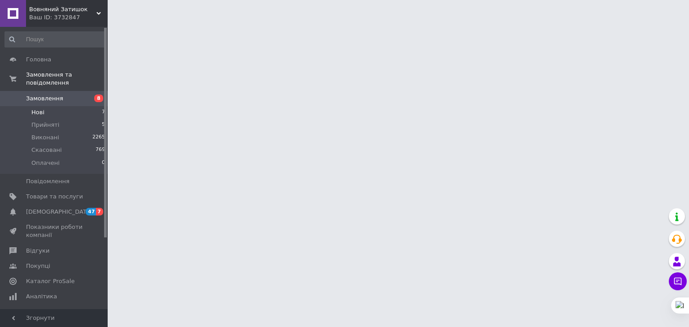
click at [35, 109] on span "Нові" at bounding box center [37, 113] width 13 height 8
click at [48, 106] on li "Нові 7" at bounding box center [55, 112] width 110 height 13
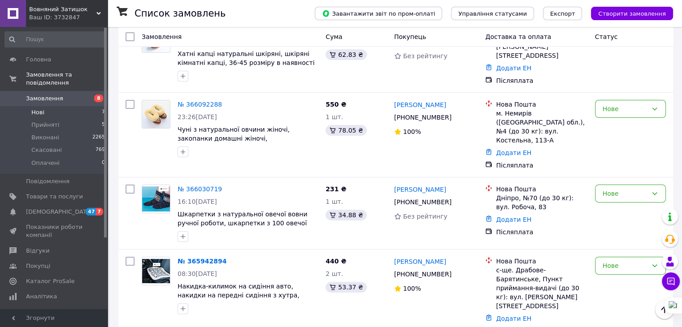
scroll to position [242, 0]
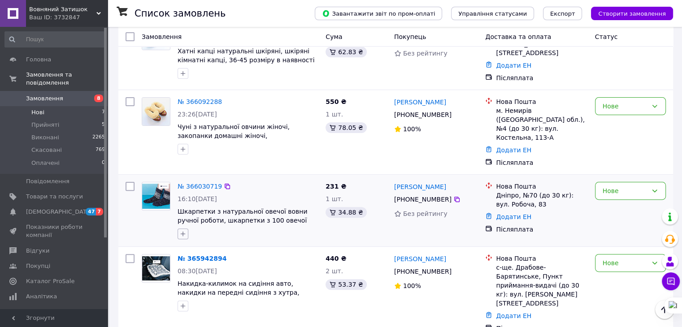
click at [181, 229] on button "button" at bounding box center [183, 234] width 11 height 11
type input "43р"
click at [186, 274] on label "43р" at bounding box center [193, 278] width 21 height 8
click at [186, 274] on input "43р" at bounding box center [186, 277] width 6 height 6
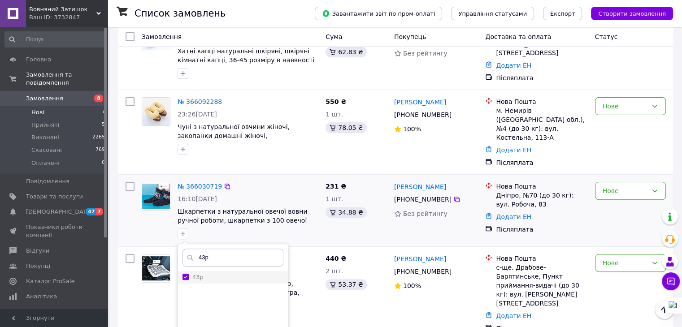
checkbox input "true"
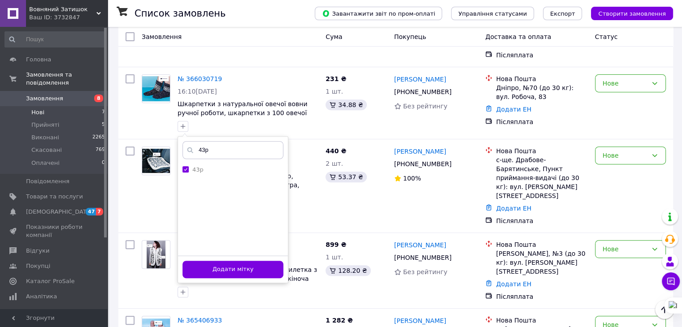
scroll to position [365, 0]
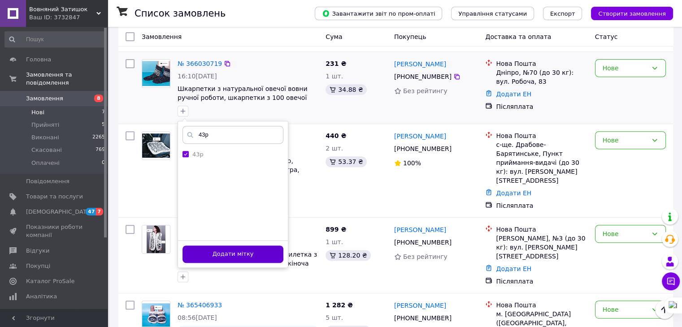
click at [247, 246] on button "Додати мітку" at bounding box center [233, 254] width 101 height 17
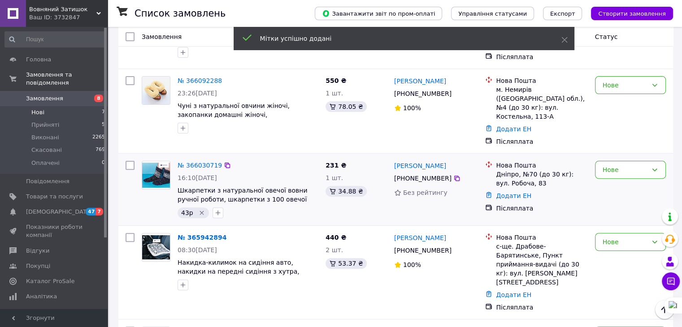
scroll to position [256, 0]
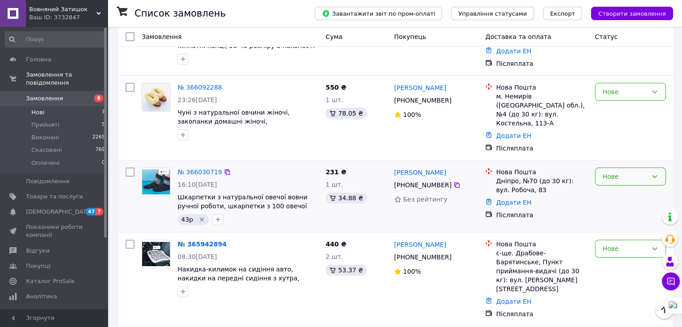
click at [616, 172] on div "Нове" at bounding box center [625, 177] width 45 height 10
click at [611, 177] on li "Прийнято" at bounding box center [630, 175] width 70 height 16
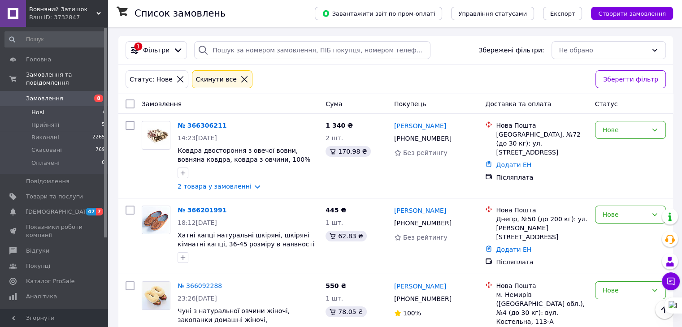
scroll to position [58, 0]
click at [45, 121] on span "Прийняті" at bounding box center [45, 125] width 28 height 8
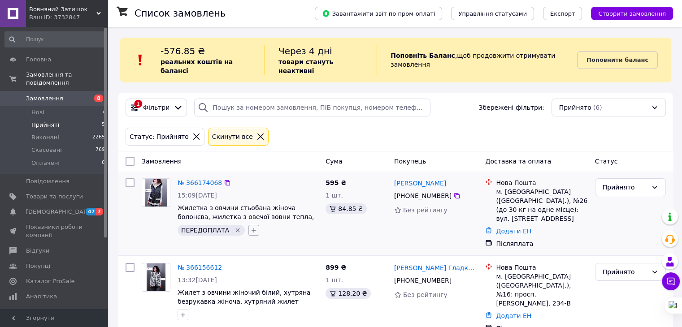
click at [252, 228] on icon "button" at bounding box center [254, 230] width 5 height 5
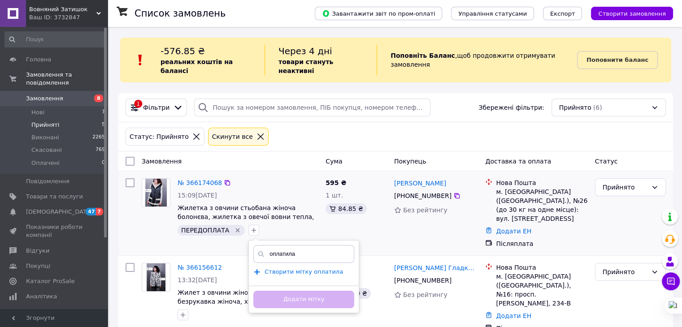
type input "оплатила"
click at [306, 269] on span "Створити мітку оплатила" at bounding box center [304, 272] width 78 height 7
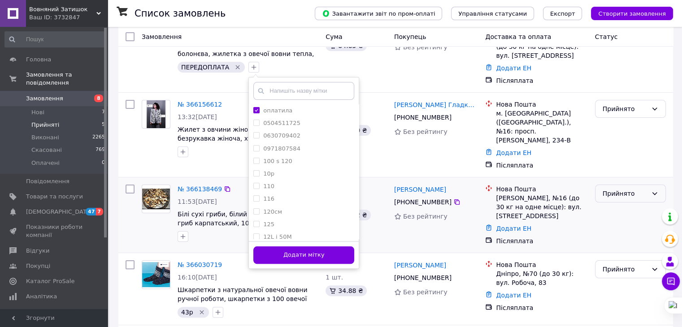
scroll to position [165, 0]
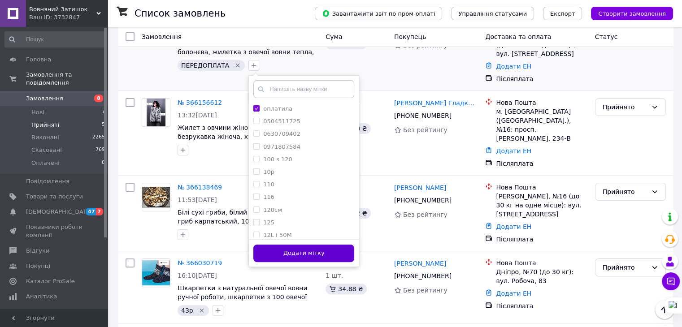
click at [332, 250] on button "Додати мітку" at bounding box center [303, 253] width 101 height 17
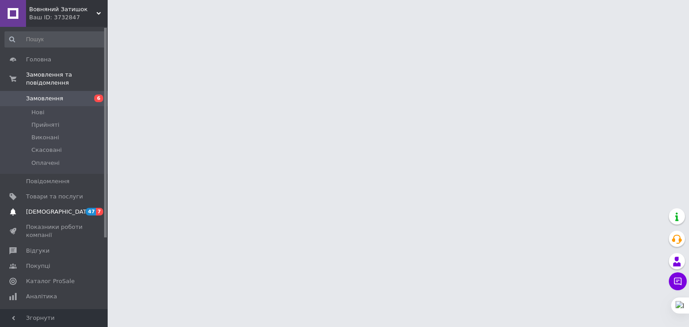
click at [57, 208] on span "[DEMOGRAPHIC_DATA]" at bounding box center [59, 212] width 66 height 8
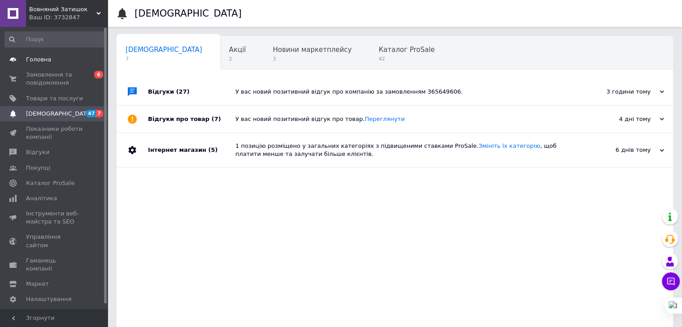
click at [50, 63] on span "Головна" at bounding box center [54, 60] width 57 height 8
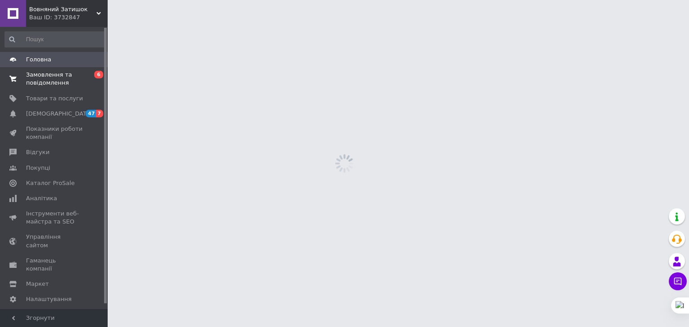
click at [54, 81] on span "Замовлення та повідомлення" at bounding box center [54, 79] width 57 height 16
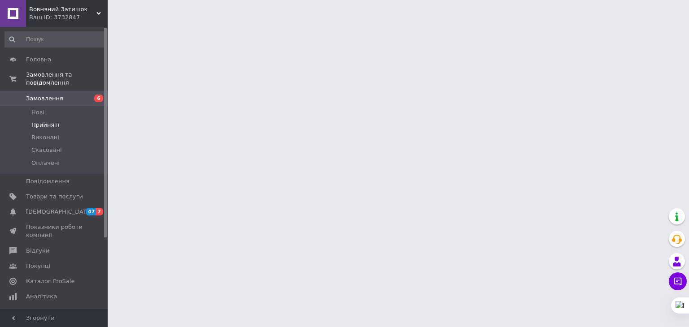
click at [47, 121] on span "Прийняті" at bounding box center [45, 125] width 28 height 8
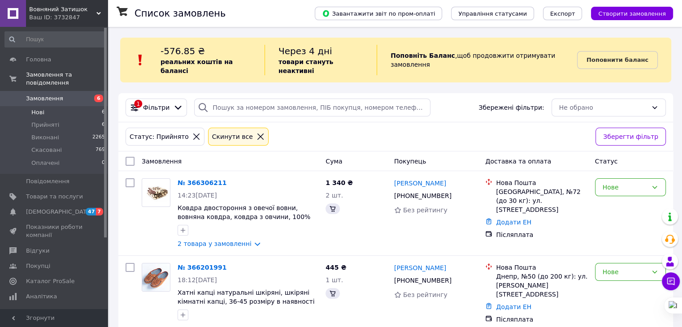
click at [52, 106] on li "Нові 6" at bounding box center [55, 112] width 110 height 13
click at [54, 121] on span "Прийняті" at bounding box center [45, 125] width 28 height 8
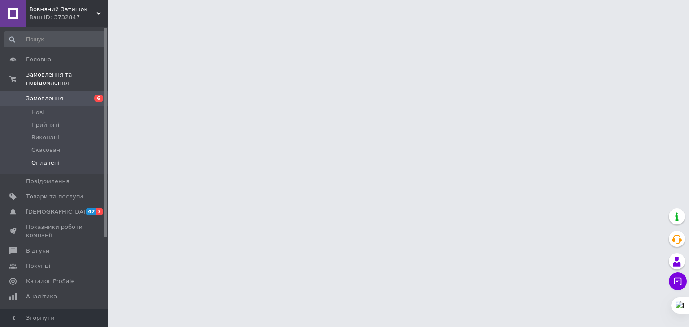
drag, startPoint x: 107, startPoint y: 38, endPoint x: 91, endPoint y: 153, distance: 116.8
click at [105, 40] on div "Головна Замовлення та повідомлення Замовлення 6 [GEOGRAPHIC_DATA] Виконані Скас…" at bounding box center [54, 168] width 108 height 283
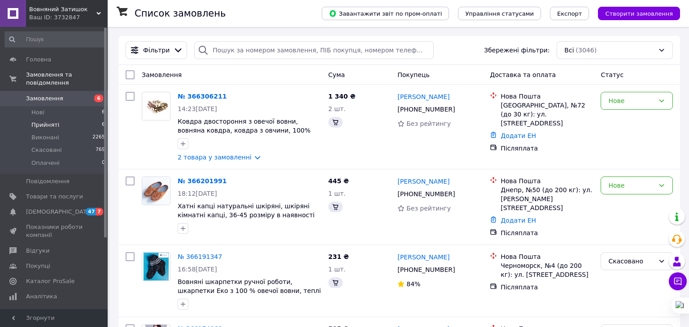
click at [58, 119] on li "Прийняті 6" at bounding box center [55, 125] width 110 height 13
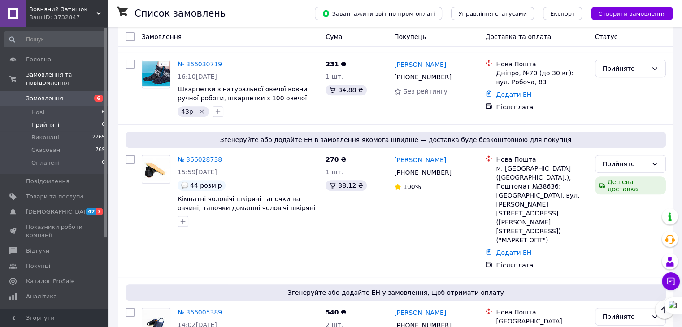
scroll to position [369, 0]
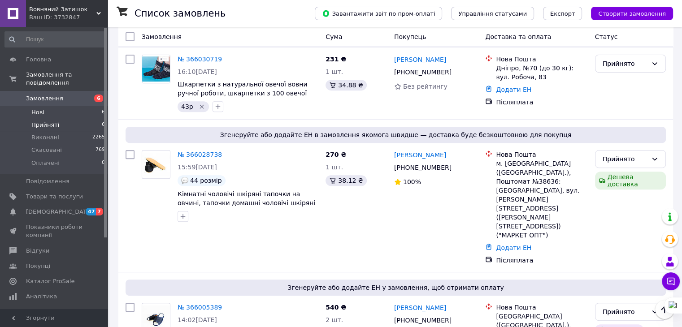
click at [57, 106] on li "Нові 6" at bounding box center [55, 112] width 110 height 13
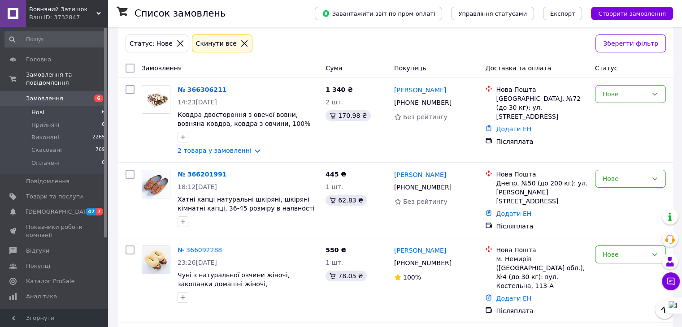
scroll to position [92, 0]
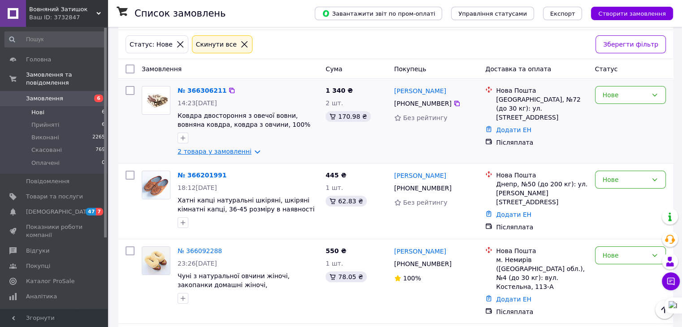
click at [242, 148] on link "2 товара у замовленні" at bounding box center [215, 151] width 74 height 7
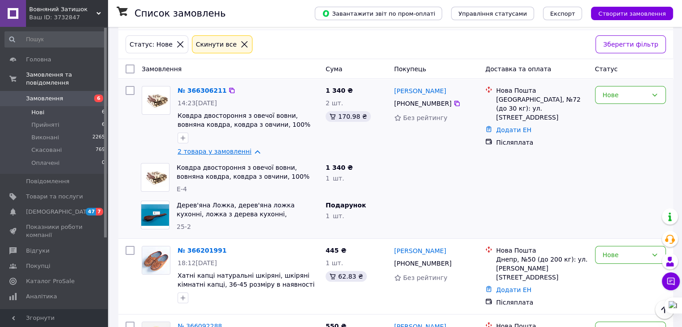
click at [242, 148] on link "2 товара у замовленні" at bounding box center [215, 151] width 74 height 7
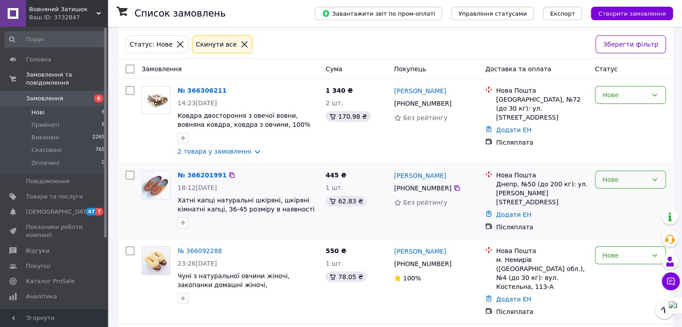
click at [614, 175] on div "Нове" at bounding box center [625, 180] width 45 height 10
click at [611, 189] on li "Прийнято" at bounding box center [630, 191] width 70 height 16
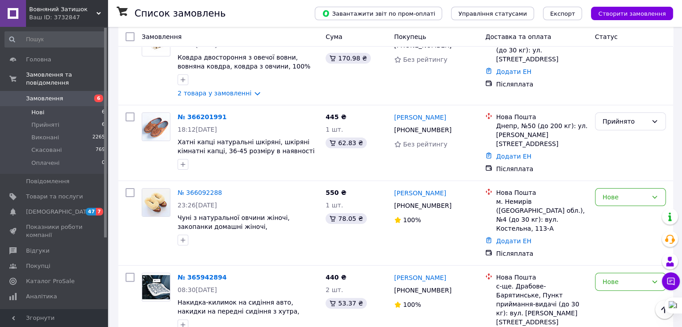
scroll to position [162, 0]
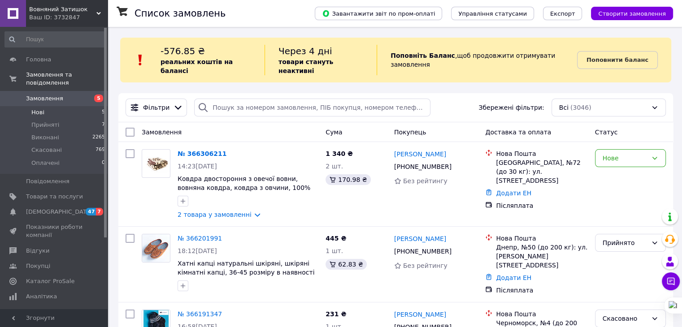
click at [50, 106] on li "Нові 5" at bounding box center [55, 112] width 110 height 13
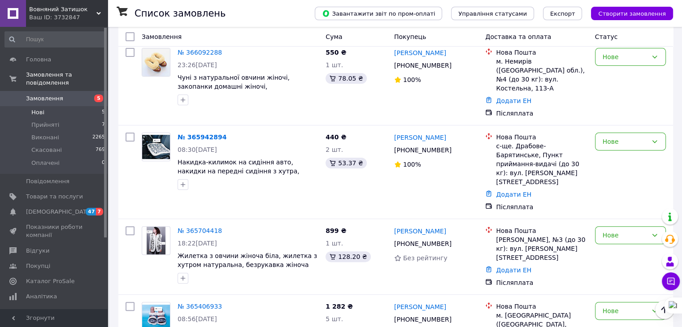
scroll to position [260, 0]
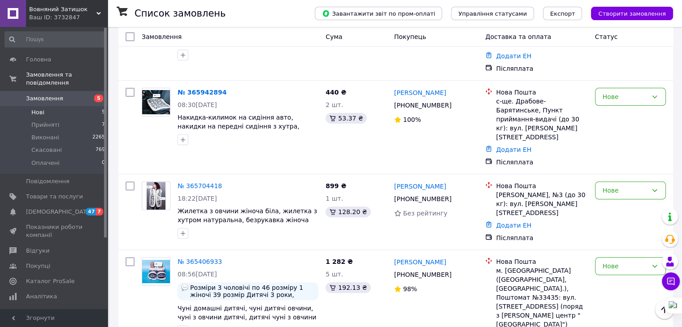
click at [62, 108] on li "Нові 5" at bounding box center [55, 112] width 110 height 13
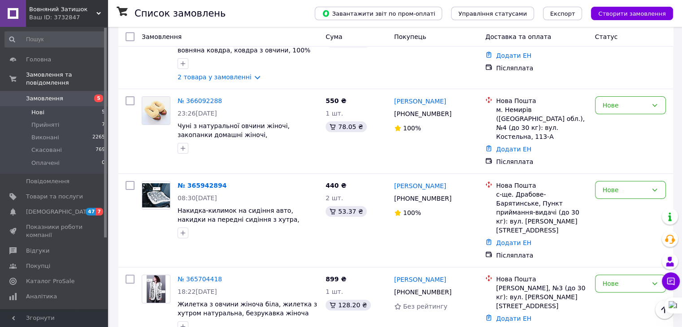
scroll to position [165, 0]
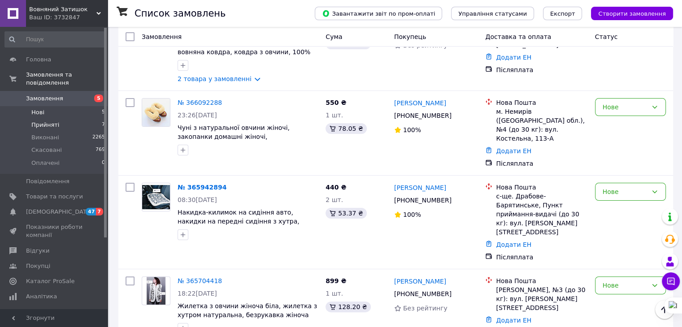
click at [43, 119] on li "Прийняті 7" at bounding box center [55, 125] width 110 height 13
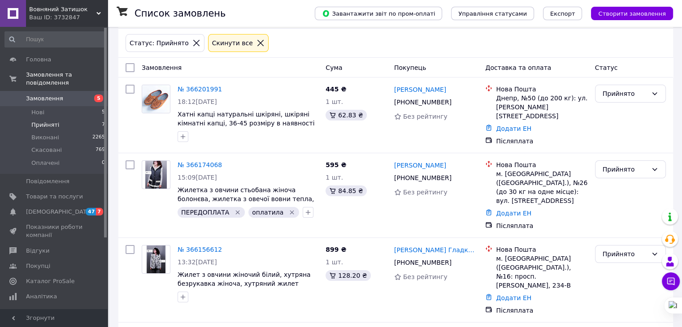
scroll to position [97, 0]
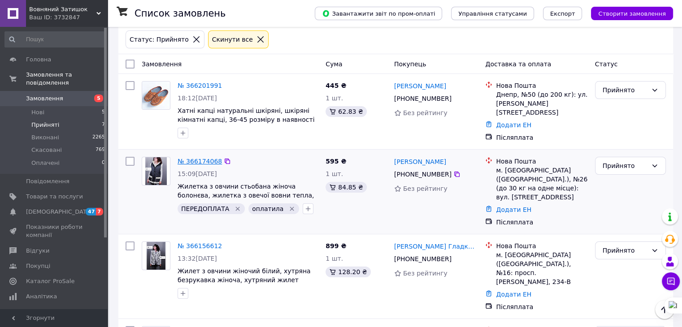
click at [196, 158] on link "№ 366174068" at bounding box center [200, 161] width 44 height 7
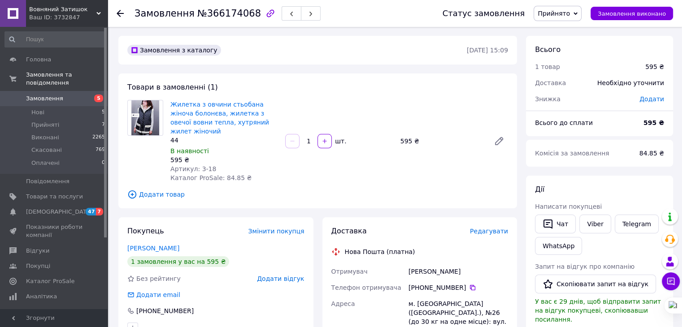
scroll to position [120, 0]
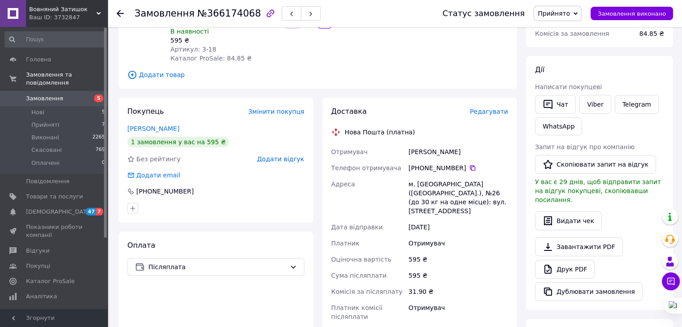
click at [492, 108] on span "Редагувати" at bounding box center [489, 111] width 38 height 7
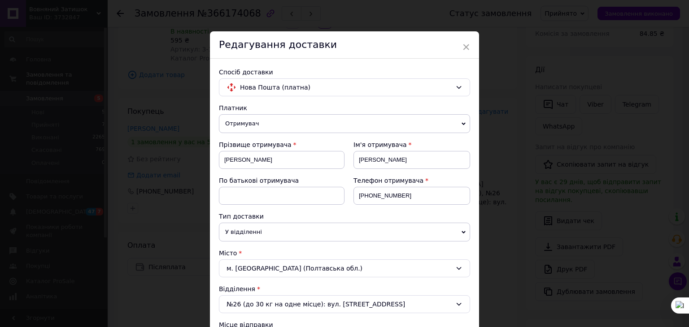
click at [545, 83] on div "× Редагування доставки Спосіб доставки Нова Пошта (платна) Платник Отримувач Ві…" at bounding box center [344, 163] width 689 height 327
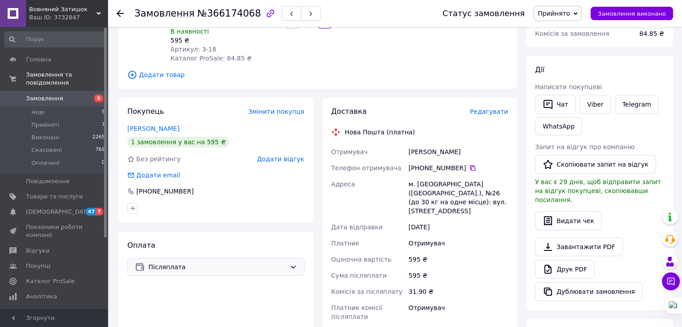
click at [251, 262] on span "Післяплата" at bounding box center [217, 267] width 138 height 10
click at [226, 294] on span "Оплата за реквізитами" at bounding box center [215, 294] width 161 height 9
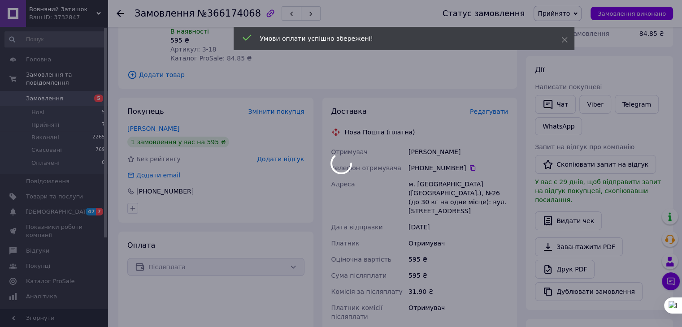
click at [682, 118] on html "Вовняний Затишок Ваш ID: 3732847 Сайт Вовняний Затишок Кабінет покупця Перевіри…" at bounding box center [341, 271] width 682 height 782
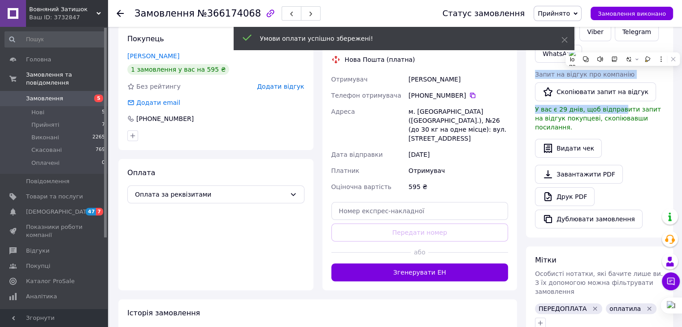
scroll to position [199, 0]
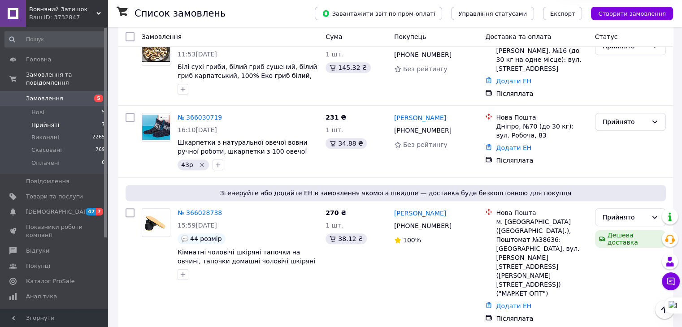
scroll to position [441, 0]
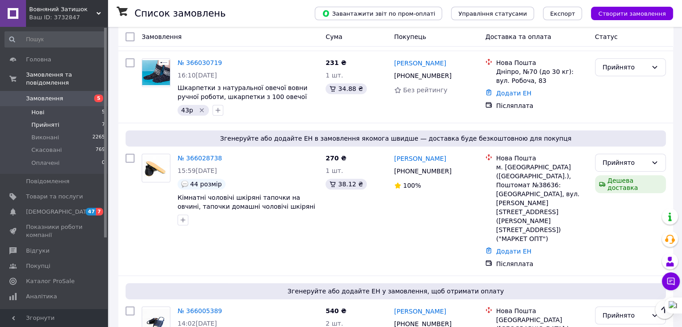
click at [64, 106] on li "Нові 5" at bounding box center [55, 112] width 110 height 13
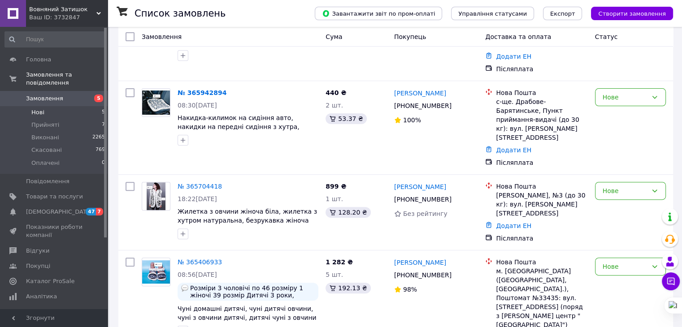
scroll to position [269, 0]
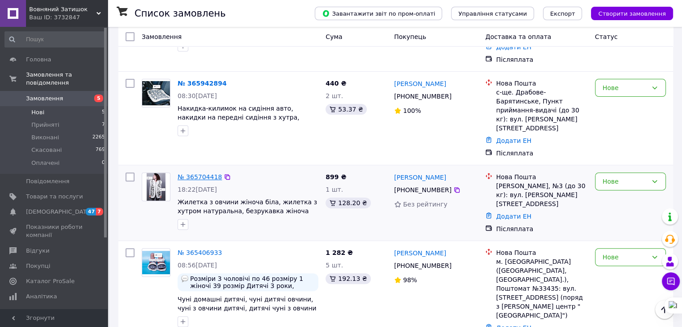
click at [206, 174] on link "№ 365704418" at bounding box center [200, 177] width 44 height 7
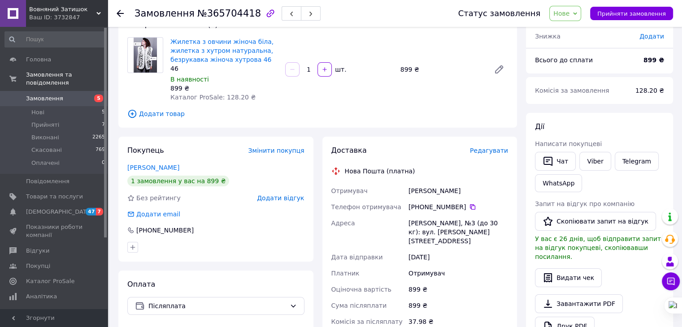
scroll to position [62, 0]
